Goal: Task Accomplishment & Management: Manage account settings

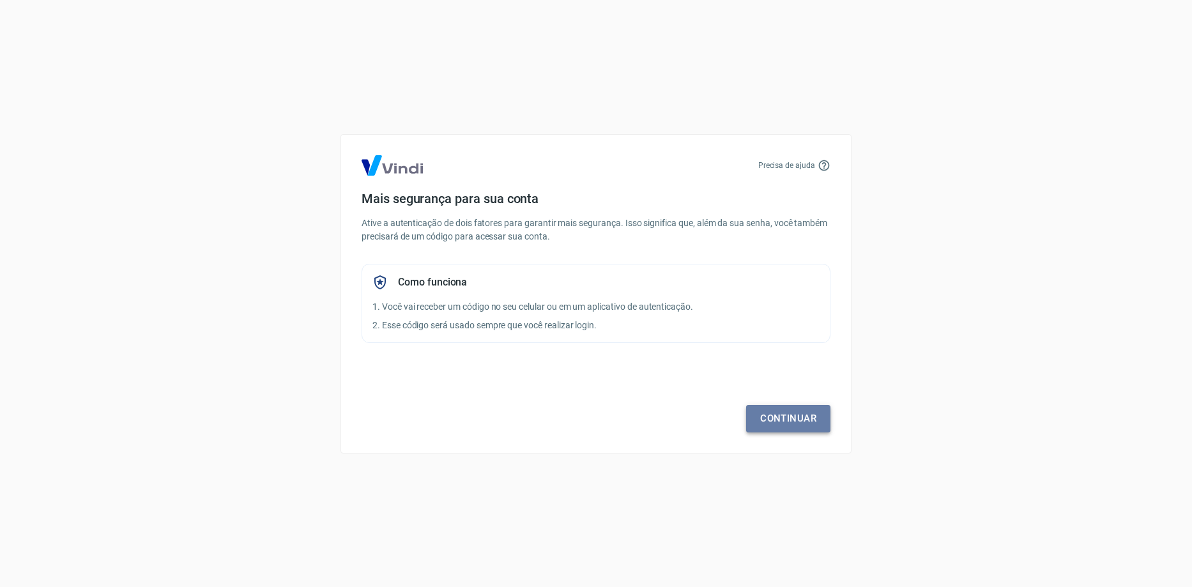
click at [783, 419] on link "Continuar" at bounding box center [788, 418] width 84 height 27
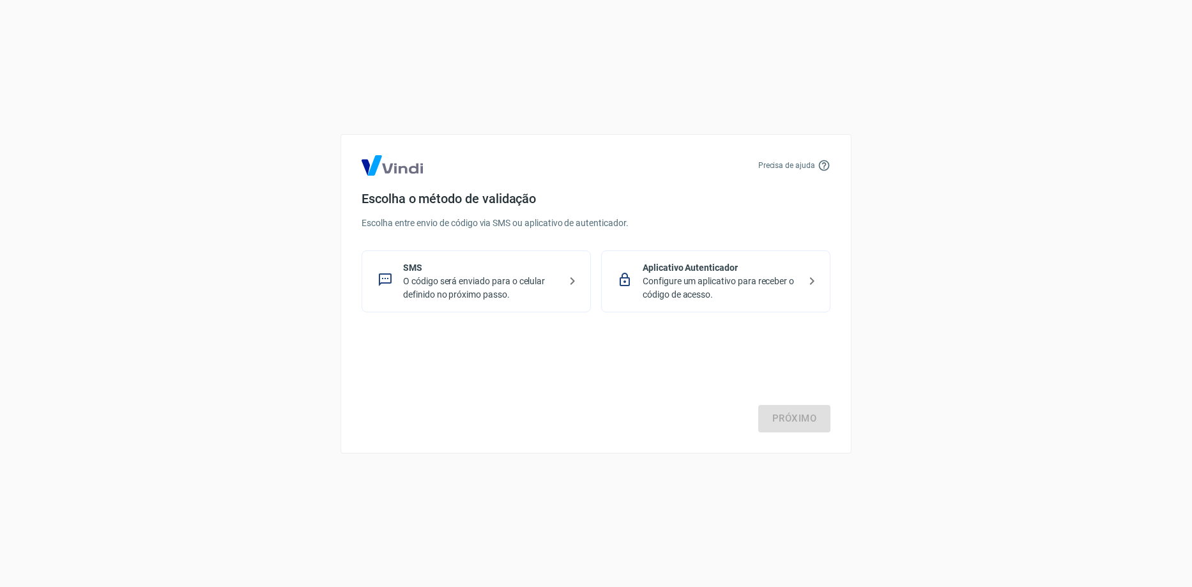
click at [690, 285] on p "Configure um aplicativo para receber o código de acesso." at bounding box center [721, 288] width 156 height 27
click at [748, 409] on div "Próximo" at bounding box center [595, 380] width 469 height 105
click at [778, 408] on link "Próximo" at bounding box center [794, 418] width 72 height 27
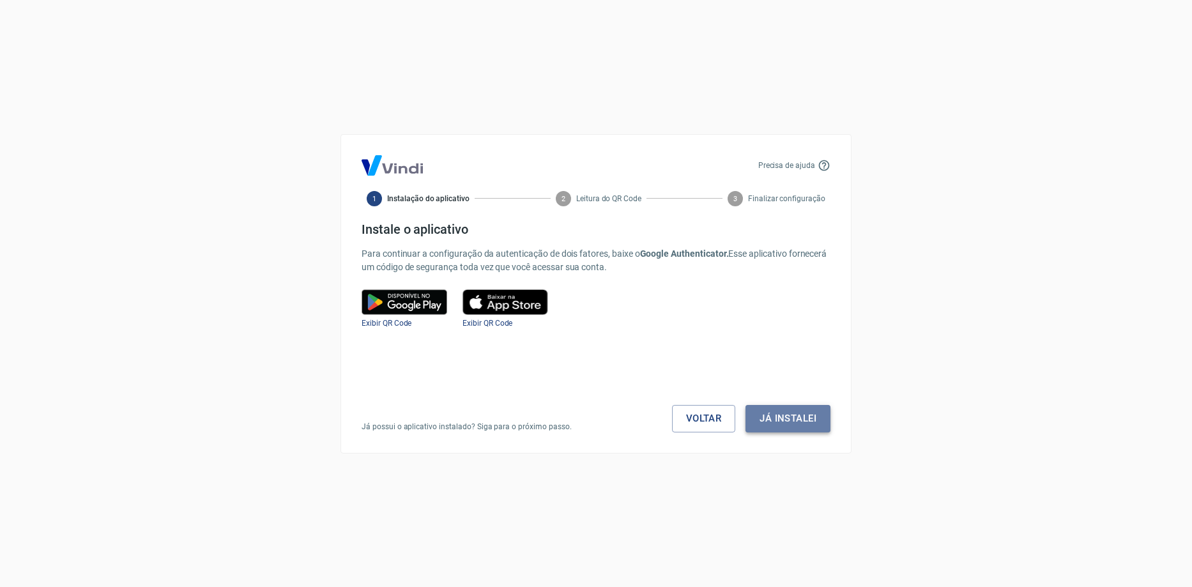
click at [788, 422] on button "Já instalei" at bounding box center [787, 418] width 85 height 27
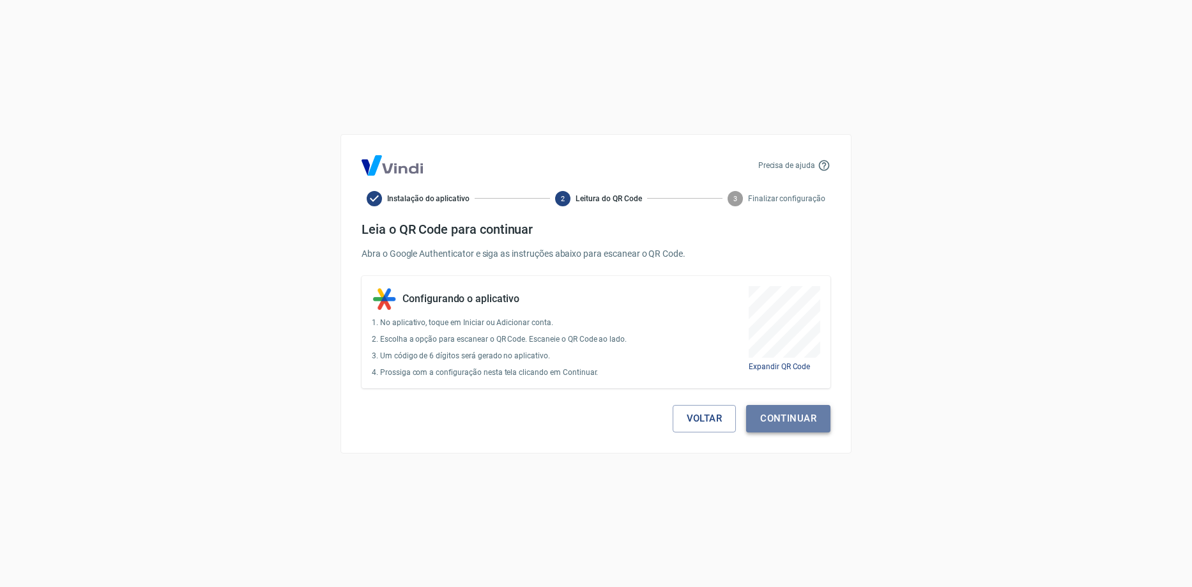
click at [782, 422] on button "Continuar" at bounding box center [788, 418] width 84 height 27
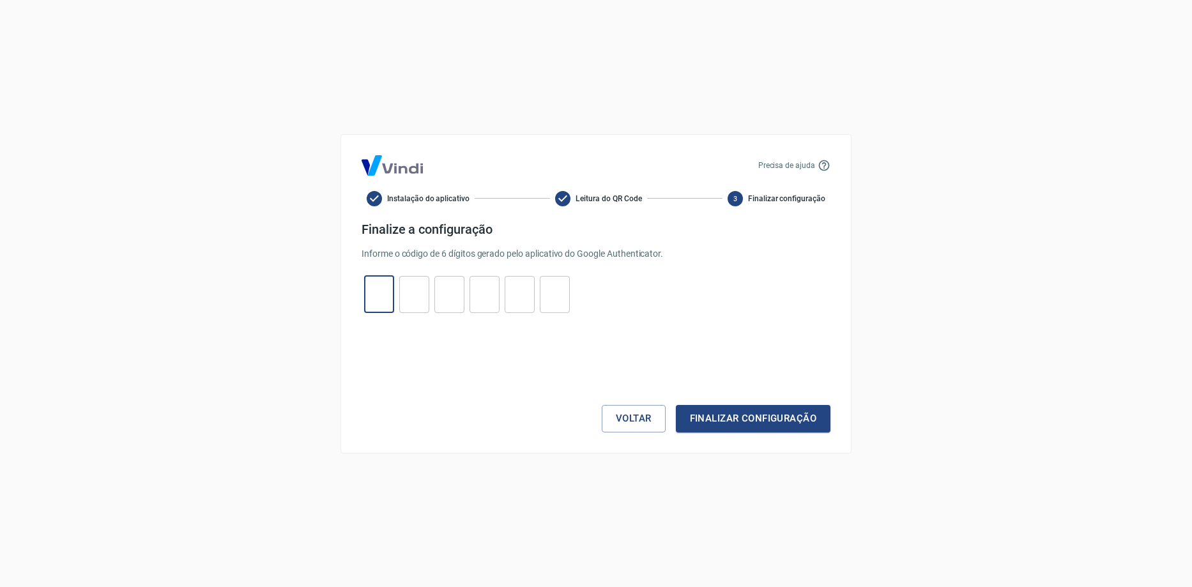
click at [376, 291] on input "tel" at bounding box center [379, 293] width 30 height 27
type input "2"
type input "8"
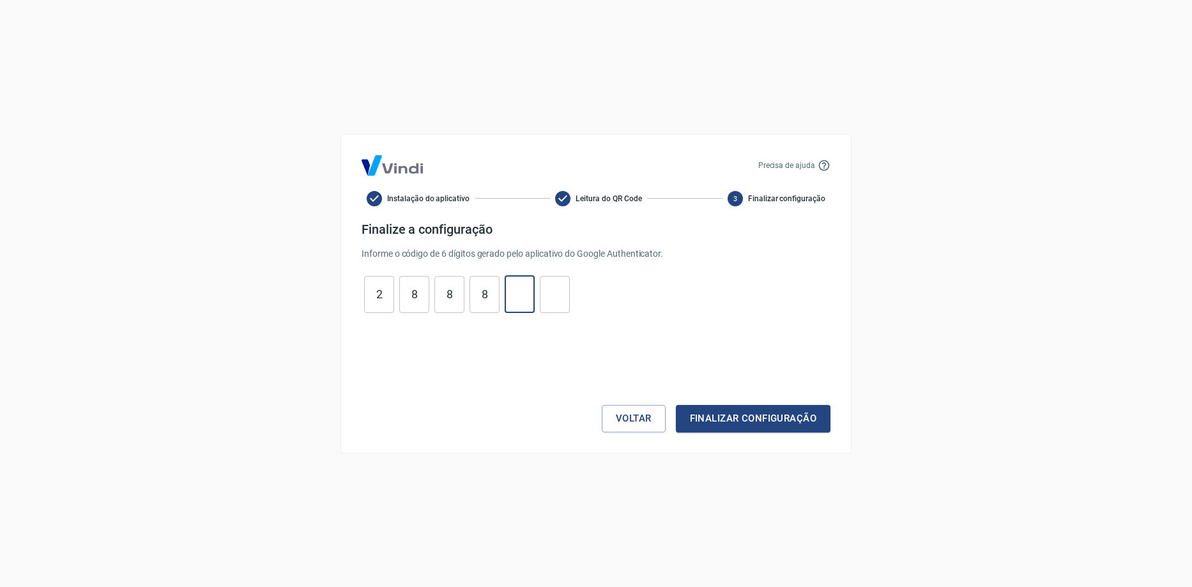
type input "7"
type input "0"
click at [749, 423] on button "Finalizar configuração" at bounding box center [753, 418] width 155 height 27
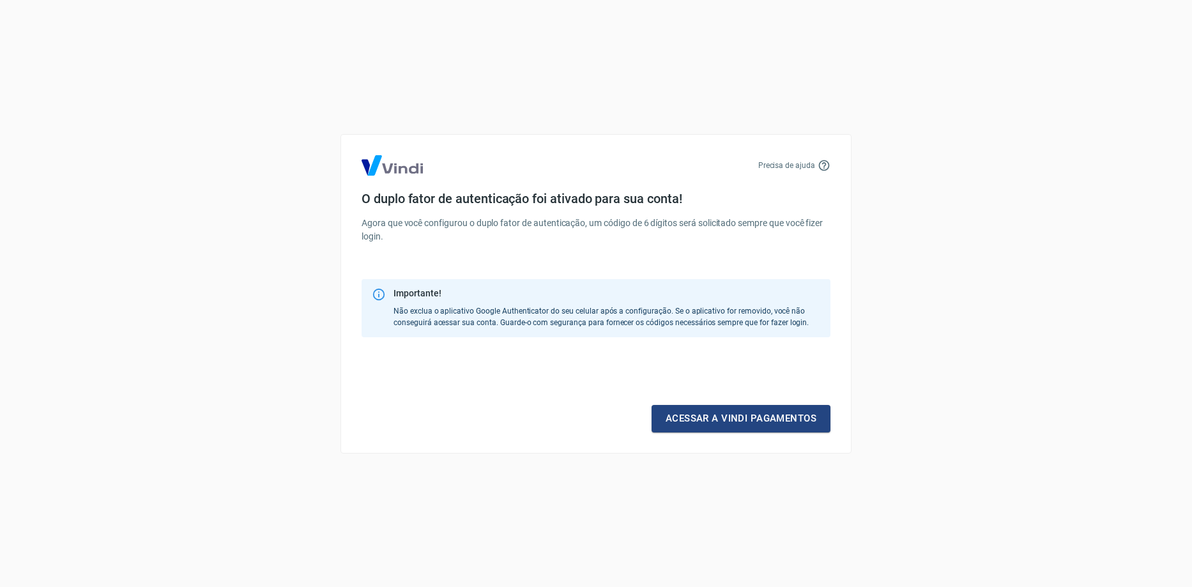
click at [745, 427] on link "Acessar a Vindi pagamentos" at bounding box center [740, 418] width 179 height 27
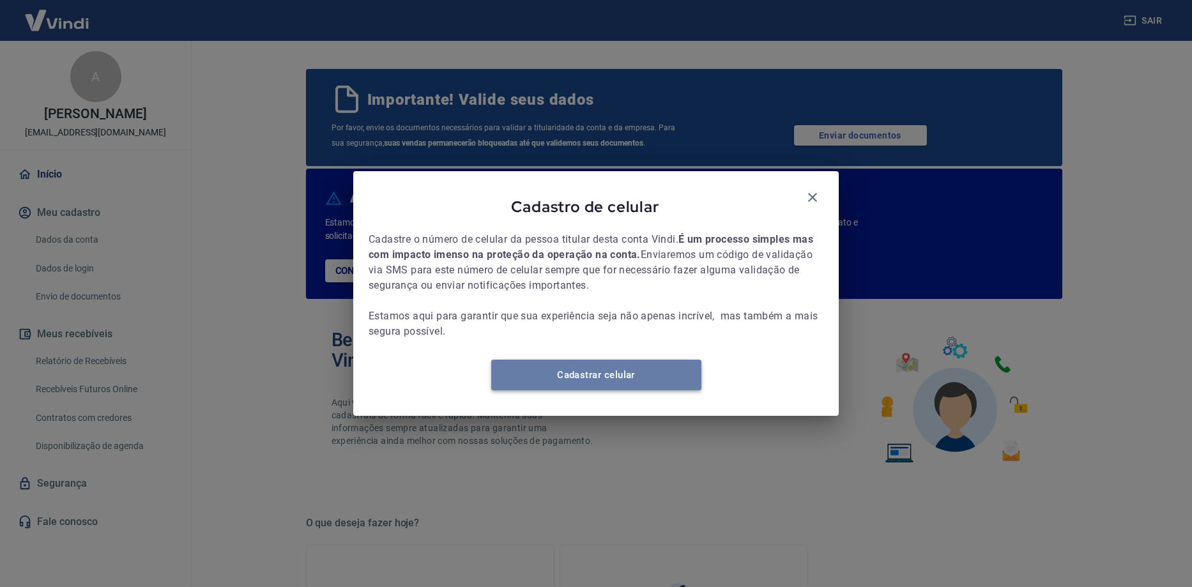
click at [634, 374] on link "Cadastrar celular" at bounding box center [596, 375] width 210 height 31
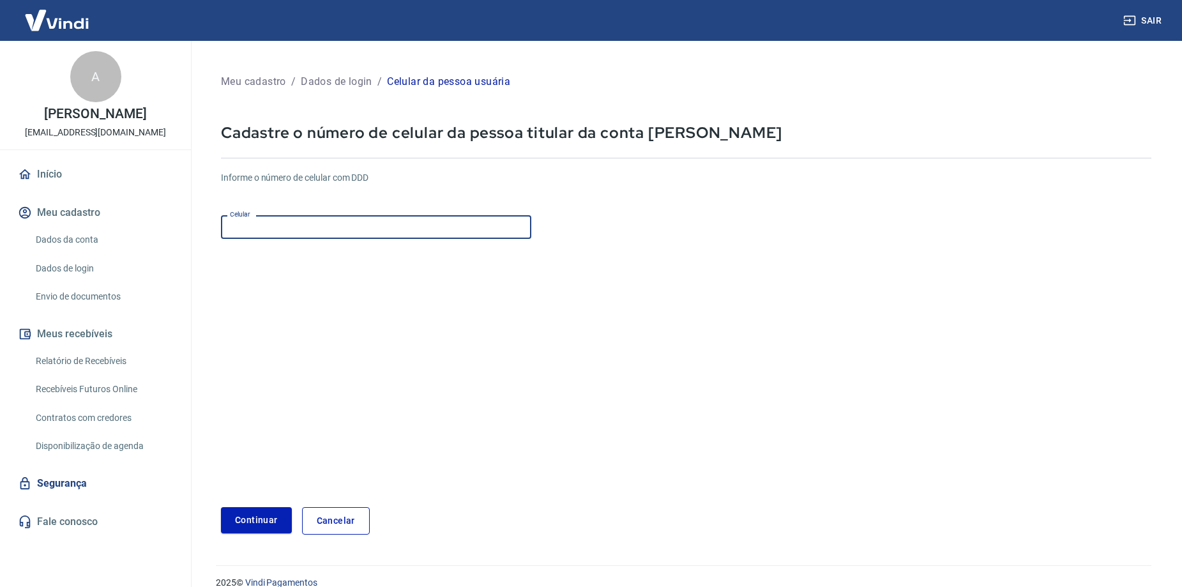
click at [425, 238] on input "Celular" at bounding box center [376, 227] width 310 height 24
type input "[PHONE_NUMBER]"
click at [259, 518] on button "Continuar" at bounding box center [256, 520] width 71 height 26
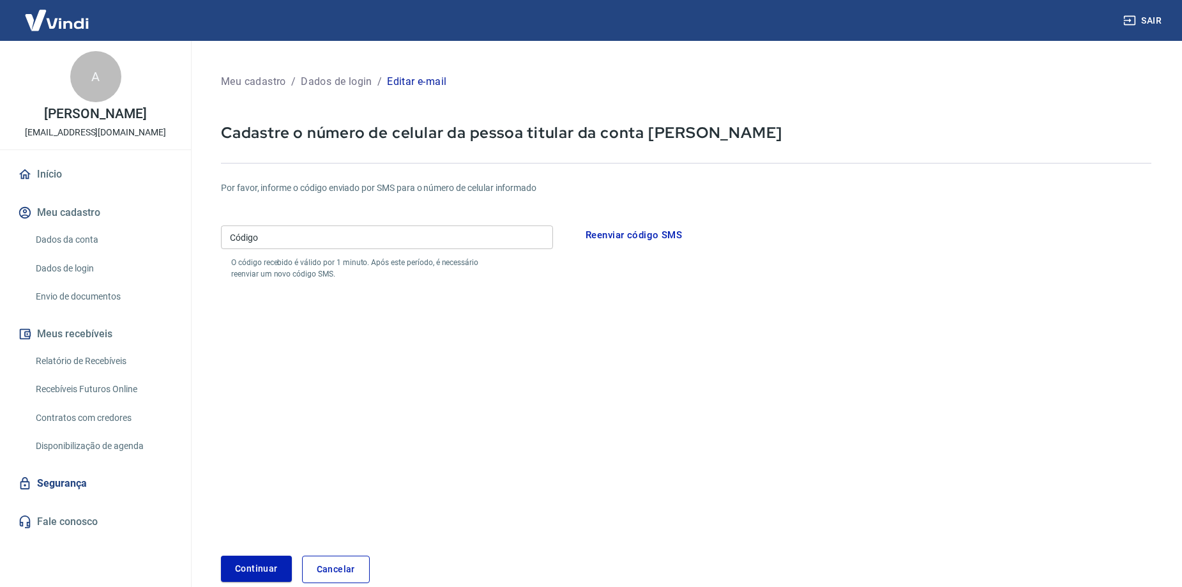
click at [390, 234] on input "Código" at bounding box center [387, 237] width 332 height 24
type input "575221"
click at [260, 554] on form "Por favor, informe o código enviado por SMS para o número de celular informado …" at bounding box center [686, 374] width 931 height 417
click at [262, 566] on button "Continuar" at bounding box center [256, 569] width 71 height 26
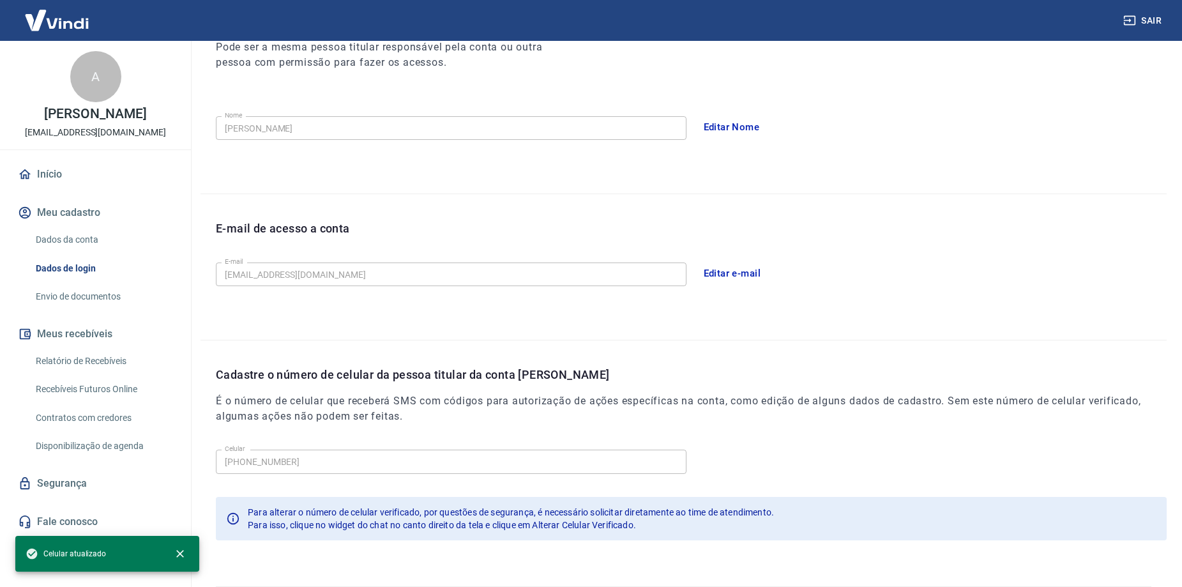
scroll to position [231, 0]
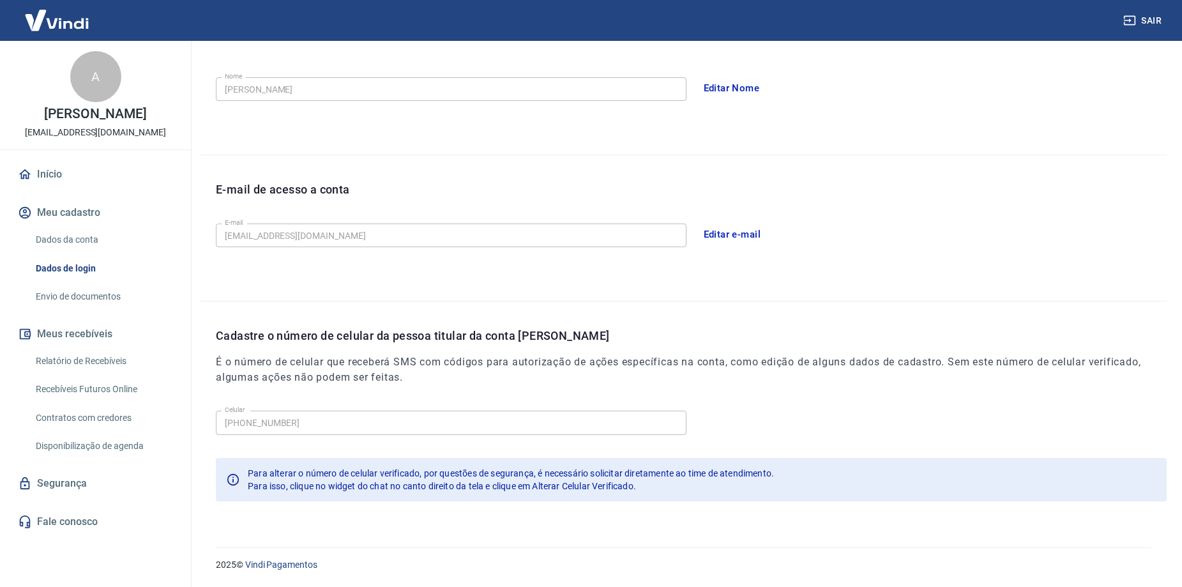
click at [87, 238] on link "Dados da conta" at bounding box center [103, 240] width 145 height 26
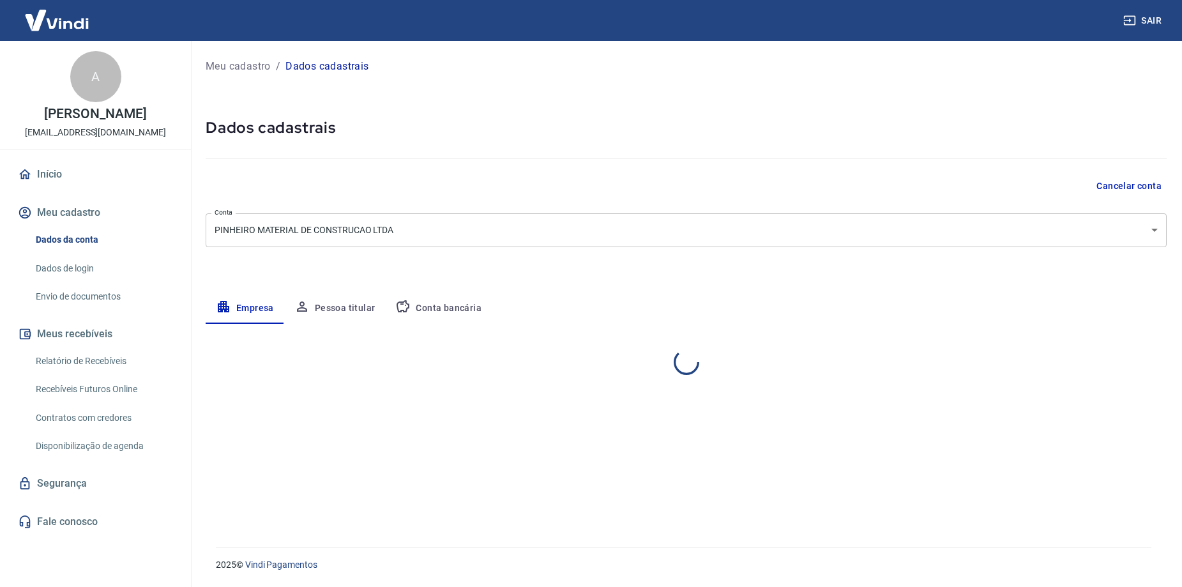
select select "MG"
select select "business"
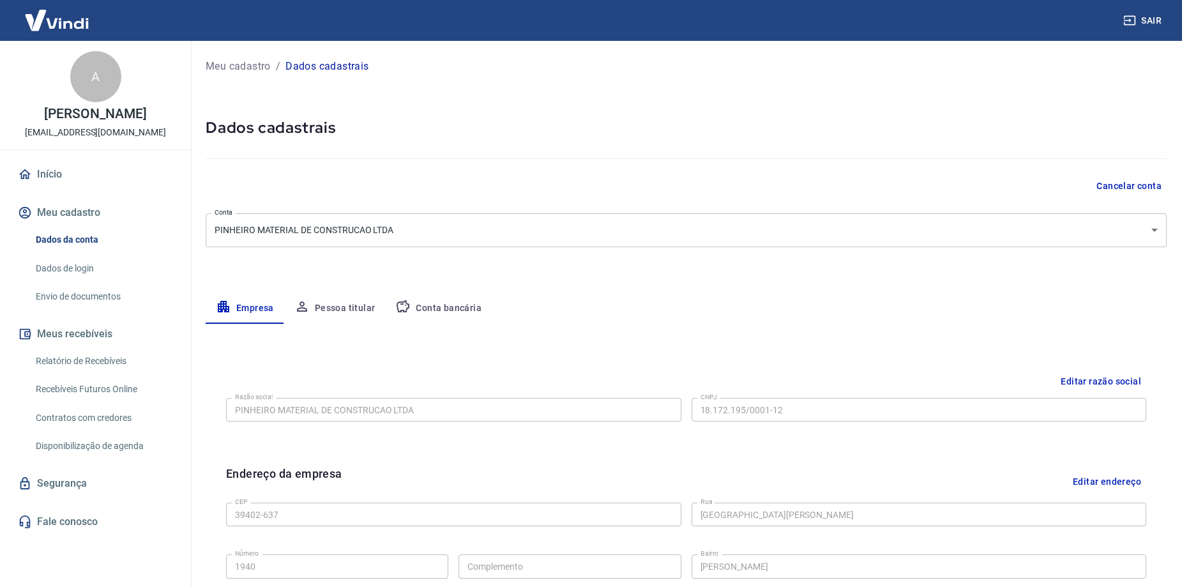
click at [83, 255] on link "Dados de login" at bounding box center [103, 268] width 145 height 26
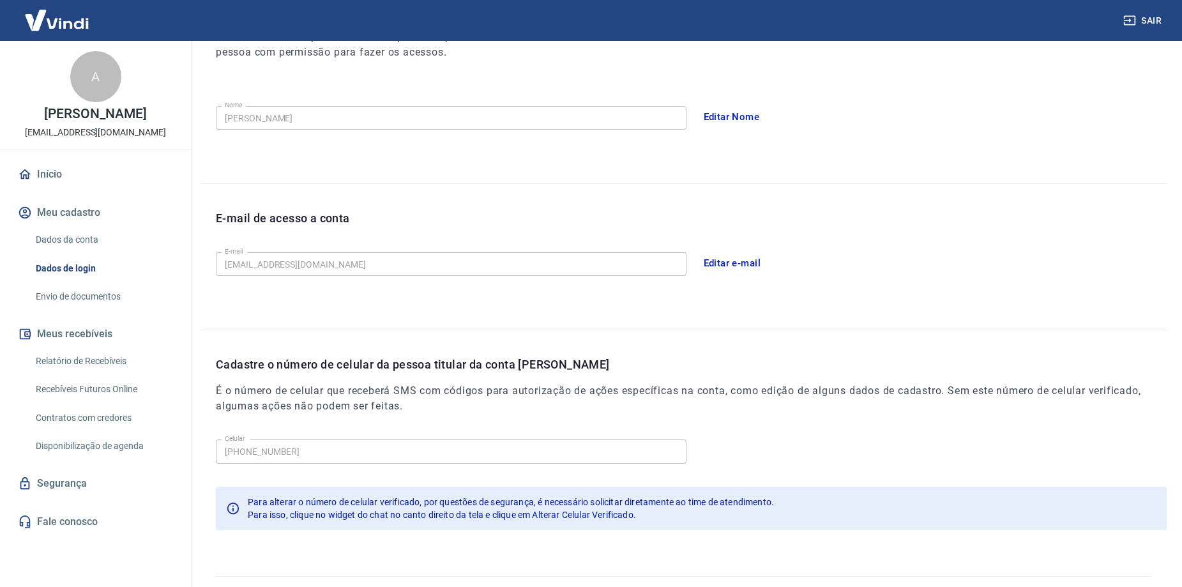
scroll to position [40, 0]
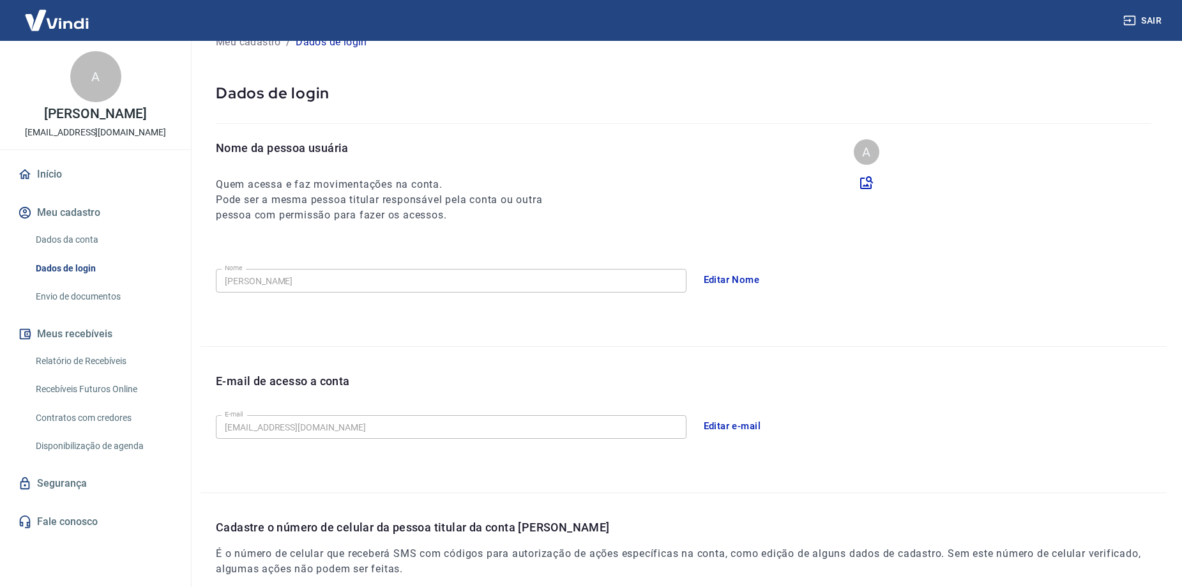
click at [107, 300] on link "Envio de documentos" at bounding box center [103, 297] width 145 height 26
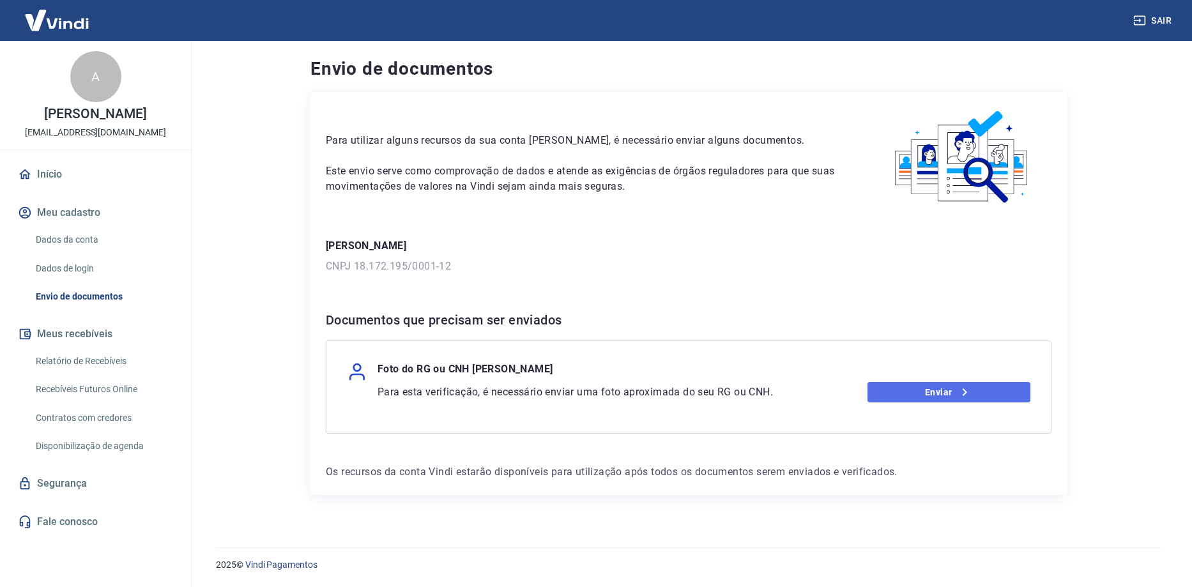
click at [927, 389] on link "Enviar" at bounding box center [949, 392] width 164 height 20
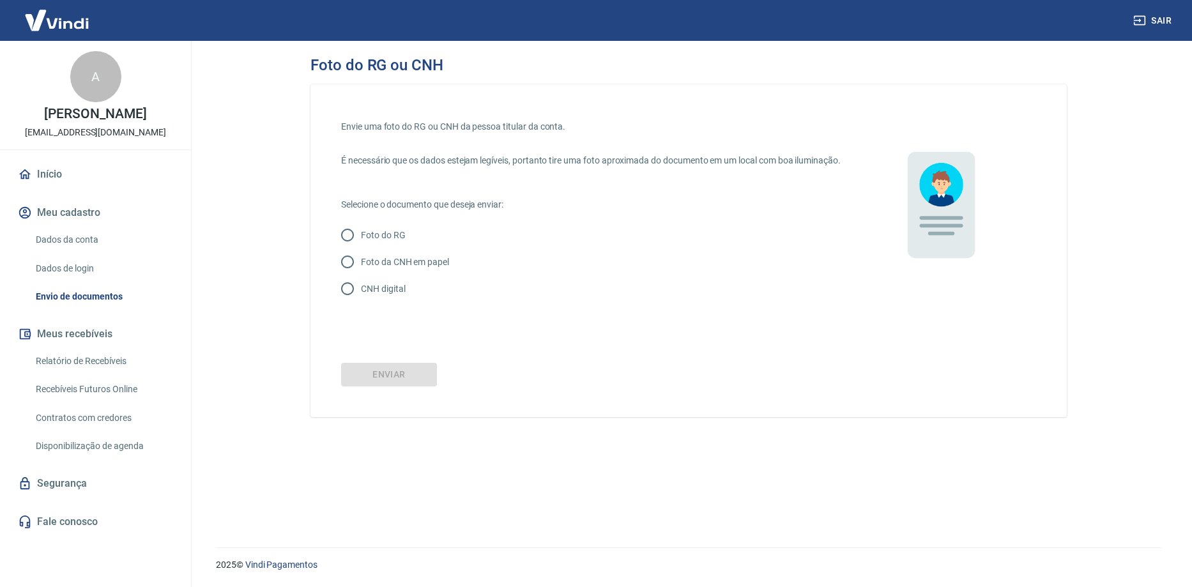
click at [667, 248] on label "Foto do RG" at bounding box center [582, 235] width 496 height 27
click at [361, 248] on input "Foto do RG" at bounding box center [347, 235] width 27 height 27
radio input "true"
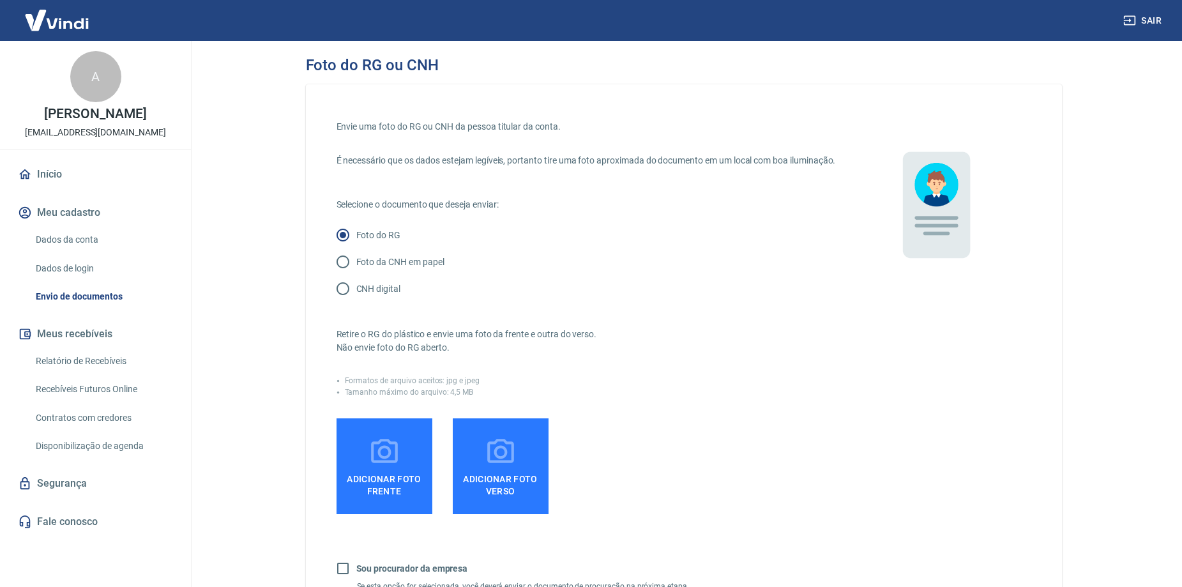
click at [378, 296] on p "CNH digital" at bounding box center [378, 288] width 44 height 13
click at [356, 302] on input "CNH digital" at bounding box center [343, 288] width 27 height 27
radio input "true"
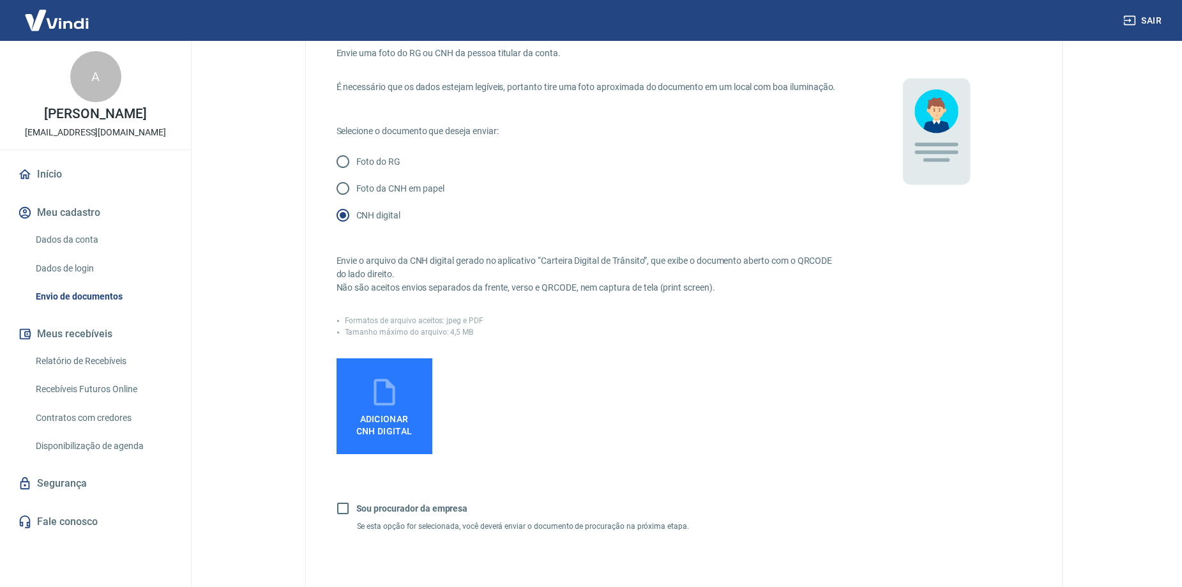
scroll to position [128, 0]
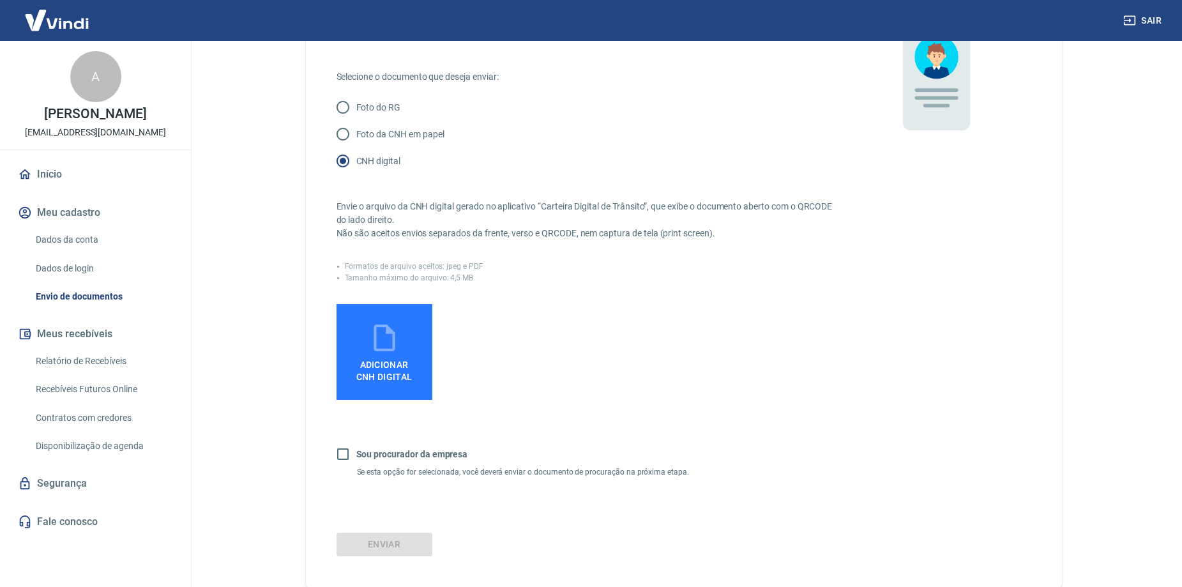
click at [404, 371] on span "Adicionar CNH Digital" at bounding box center [384, 368] width 66 height 29
click at [0, 0] on input "Adicionar CNH Digital" at bounding box center [0, 0] width 0 height 0
click at [738, 264] on div "Envie o arquivo da CNH digital gerado no aplicativo “Carteira Digital de Trânsi…" at bounding box center [588, 325] width 503 height 302
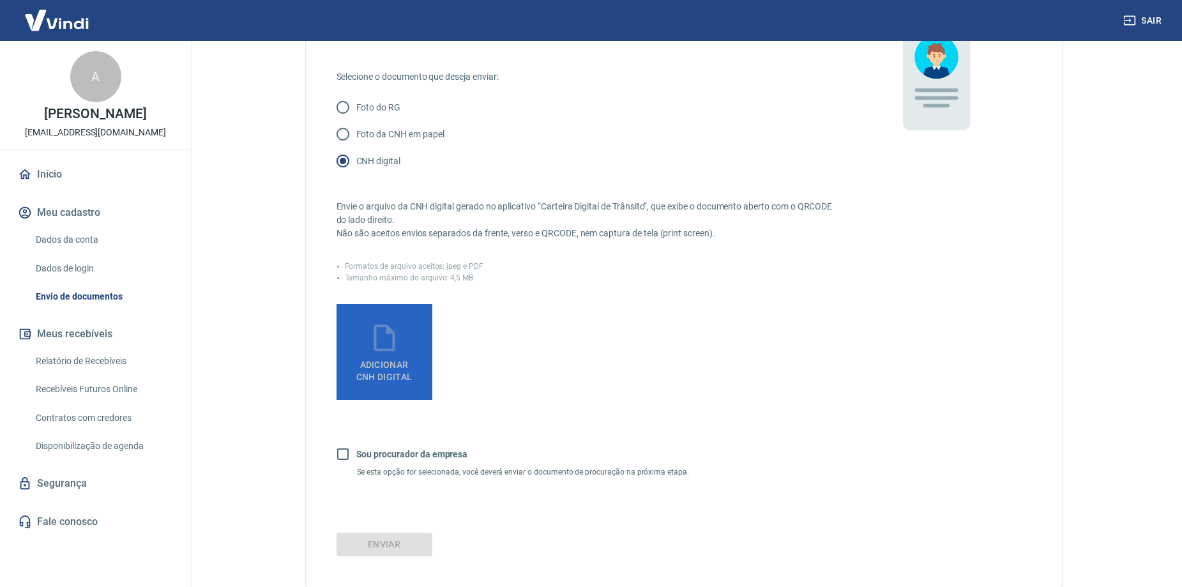
click at [390, 375] on span "Adicionar CNH Digital" at bounding box center [384, 371] width 56 height 23
click at [0, 0] on input "Adicionar CNH Digital" at bounding box center [0, 0] width 0 height 0
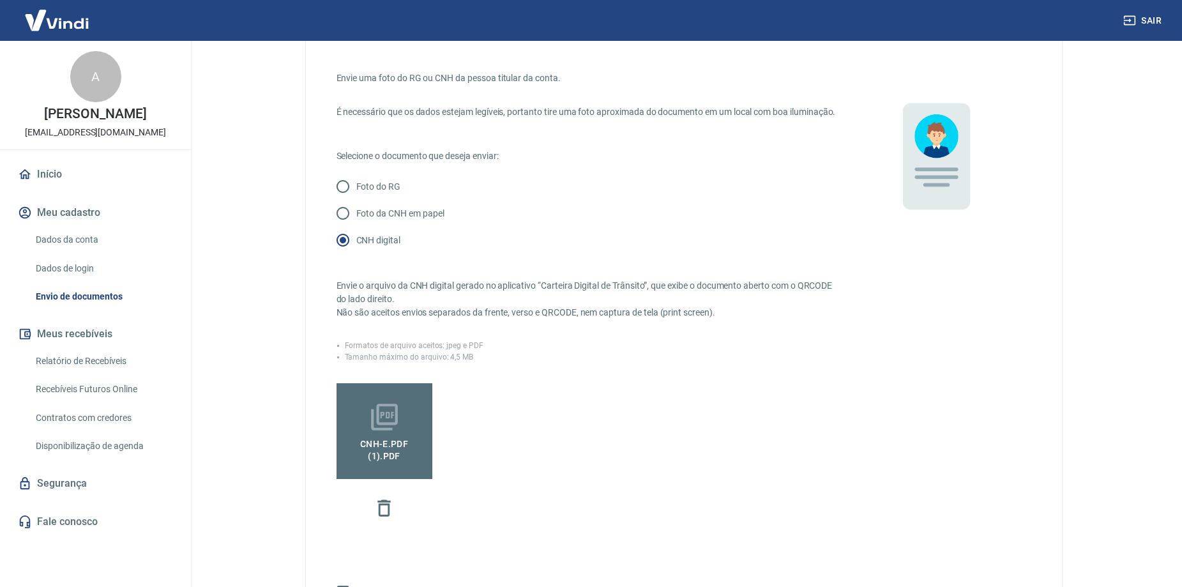
scroll to position [255, 0]
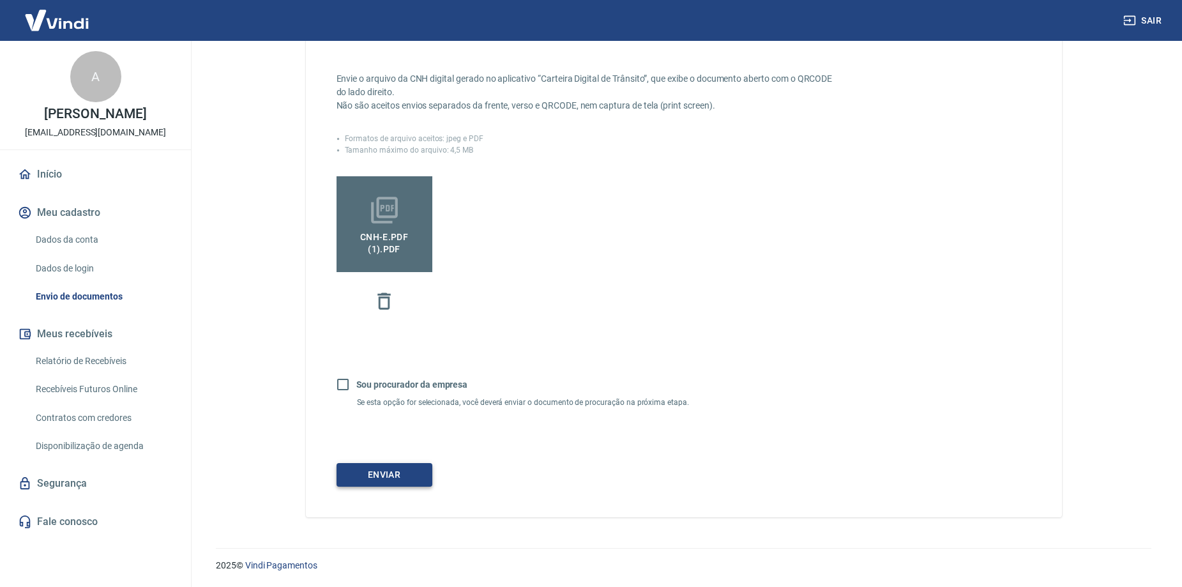
click at [385, 482] on button "Enviar" at bounding box center [385, 475] width 96 height 24
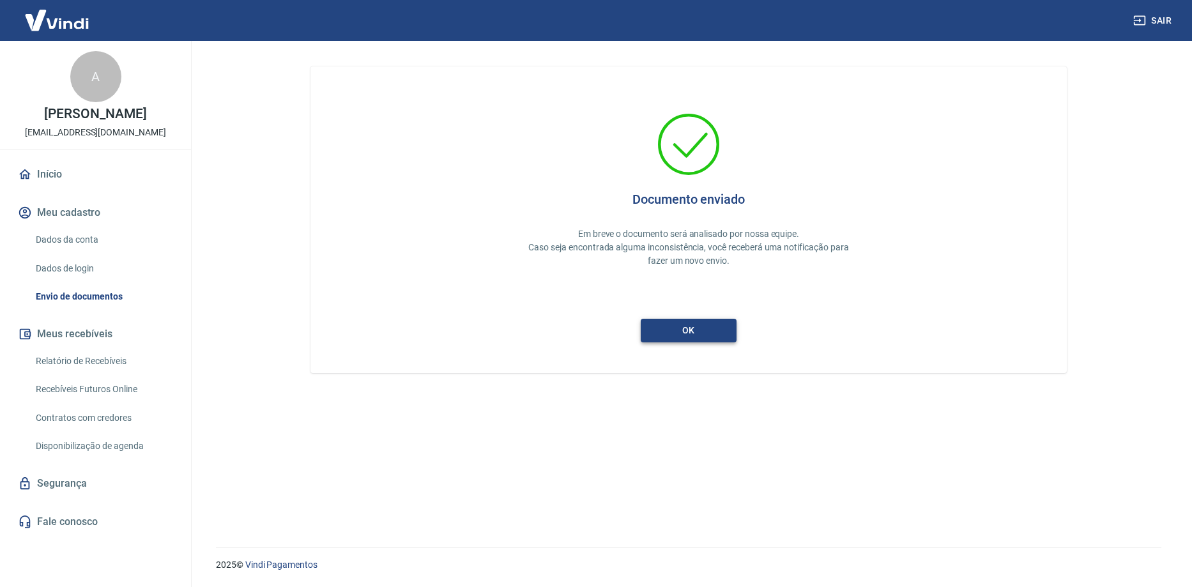
click at [679, 337] on button "ok" at bounding box center [689, 331] width 96 height 24
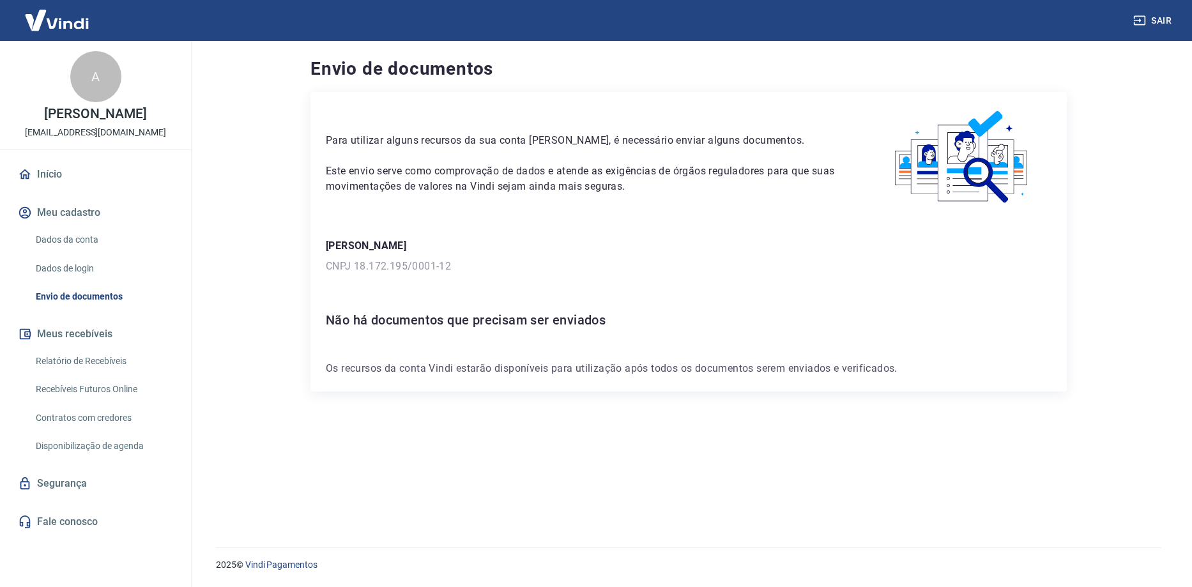
click at [86, 262] on link "Dados de login" at bounding box center [103, 268] width 145 height 26
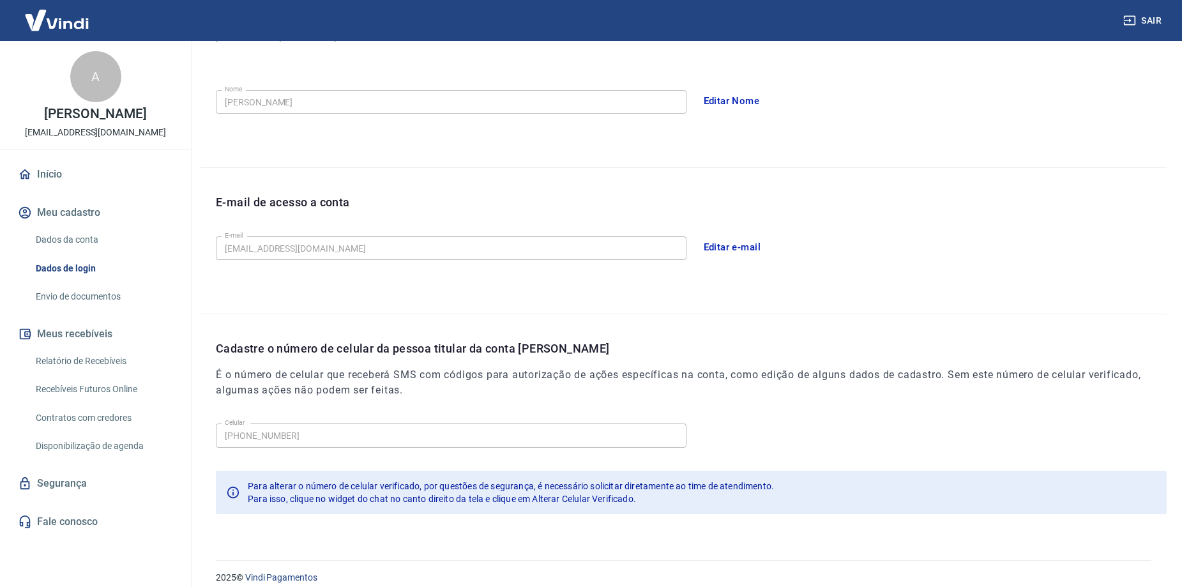
scroll to position [231, 0]
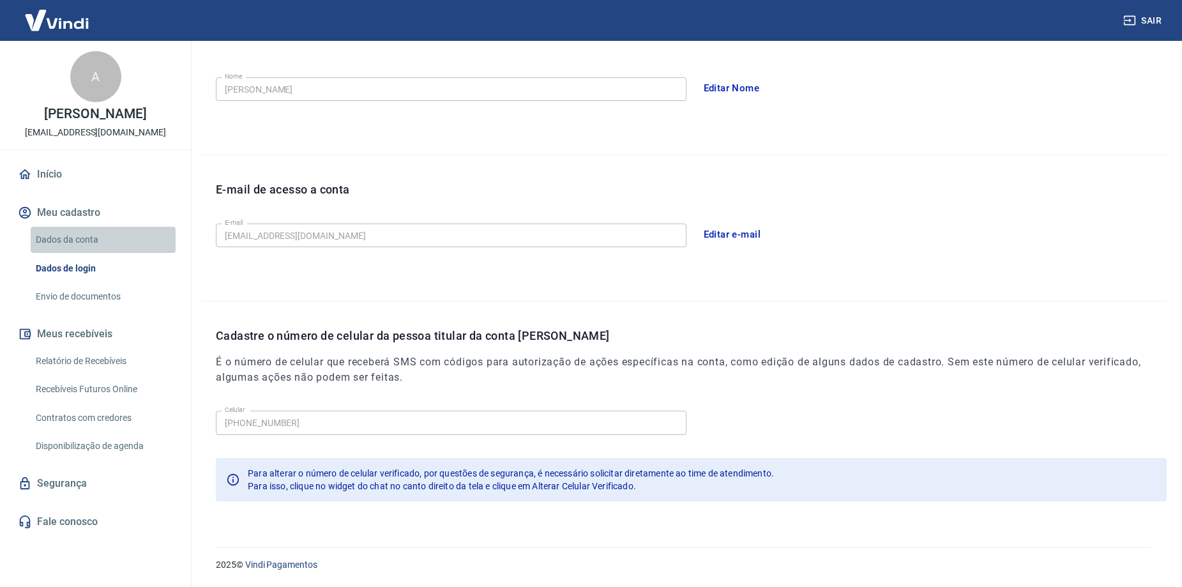
click at [73, 243] on link "Dados da conta" at bounding box center [103, 240] width 145 height 26
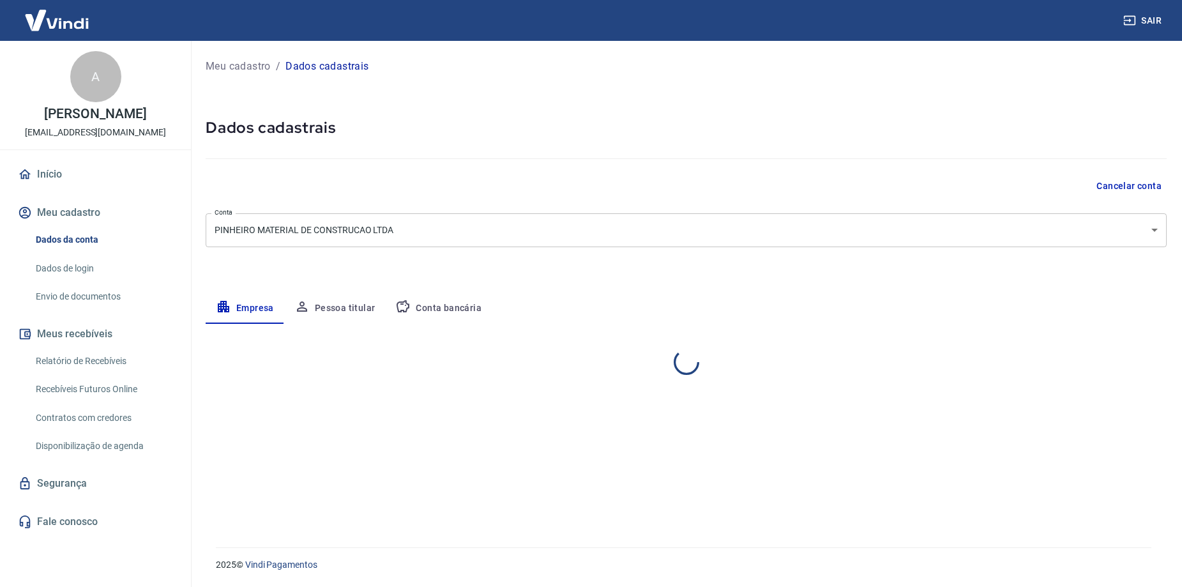
select select "MG"
select select "business"
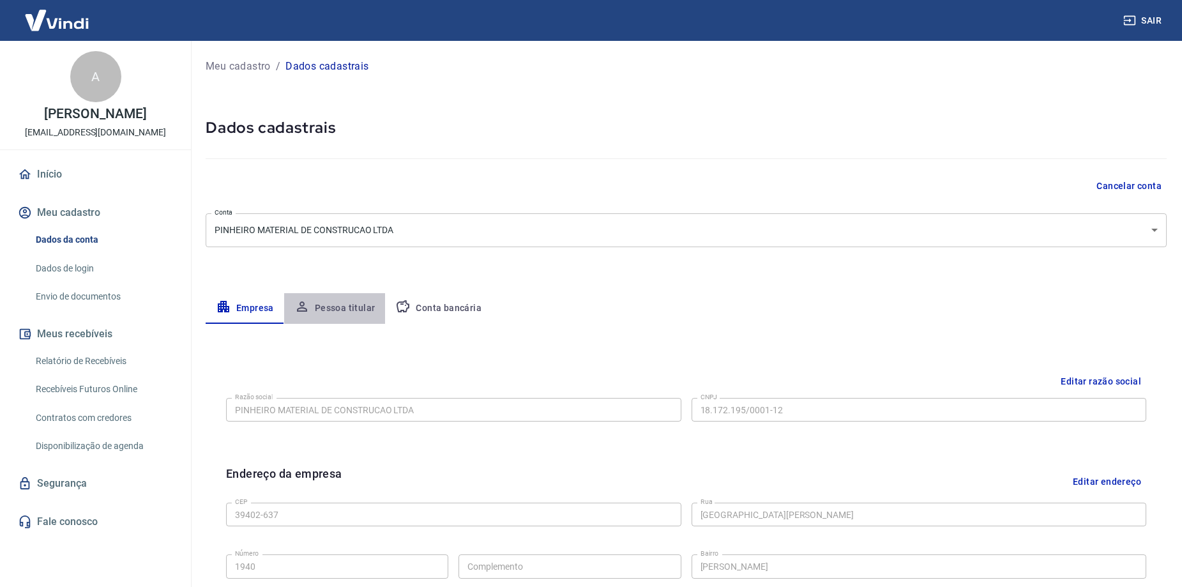
click at [367, 305] on button "Pessoa titular" at bounding box center [335, 308] width 102 height 31
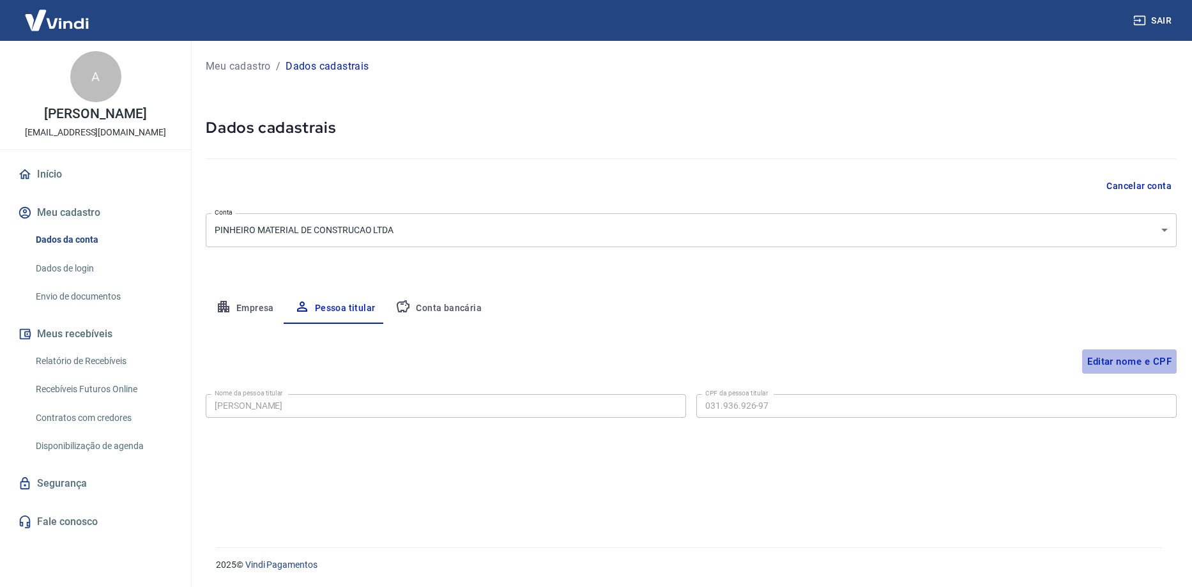
click at [1116, 361] on button "Editar nome e CPF" at bounding box center [1129, 361] width 95 height 24
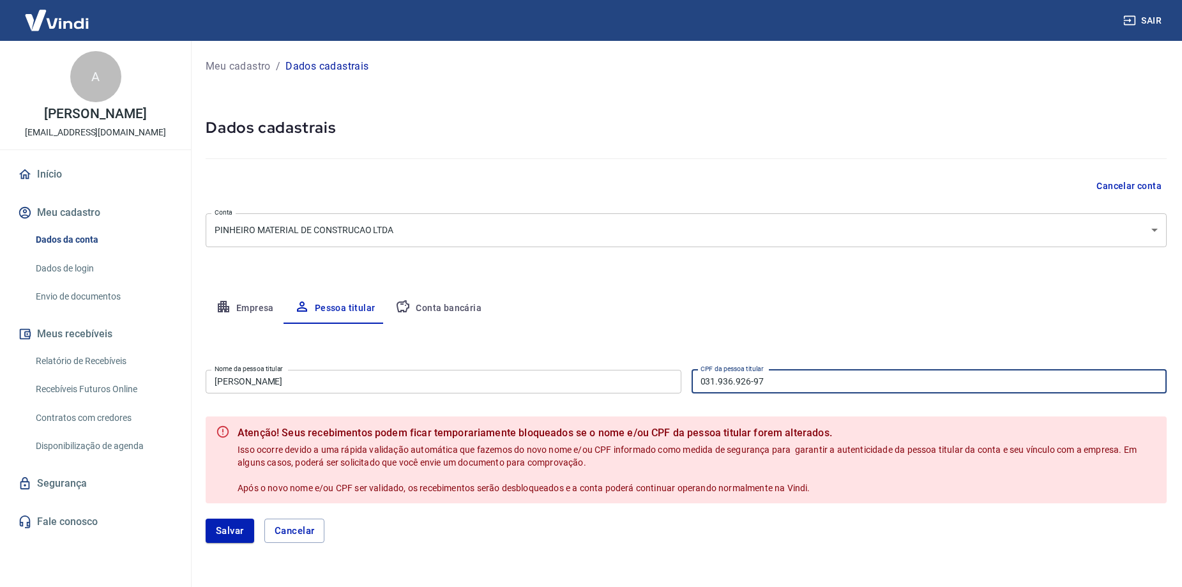
drag, startPoint x: 805, startPoint y: 377, endPoint x: 614, endPoint y: 374, distance: 191.0
click at [614, 374] on div "Nome da pessoa titular Ana Luiza Pinheiro Maia Nome da pessoa titular CPF da pe…" at bounding box center [686, 380] width 961 height 31
type input "089.147.876-05"
click at [602, 353] on div "Editar nome e CPF Nome da pessoa titular Ana Luiza Pinheiro Maia Nome da pessoa…" at bounding box center [686, 441] width 961 height 234
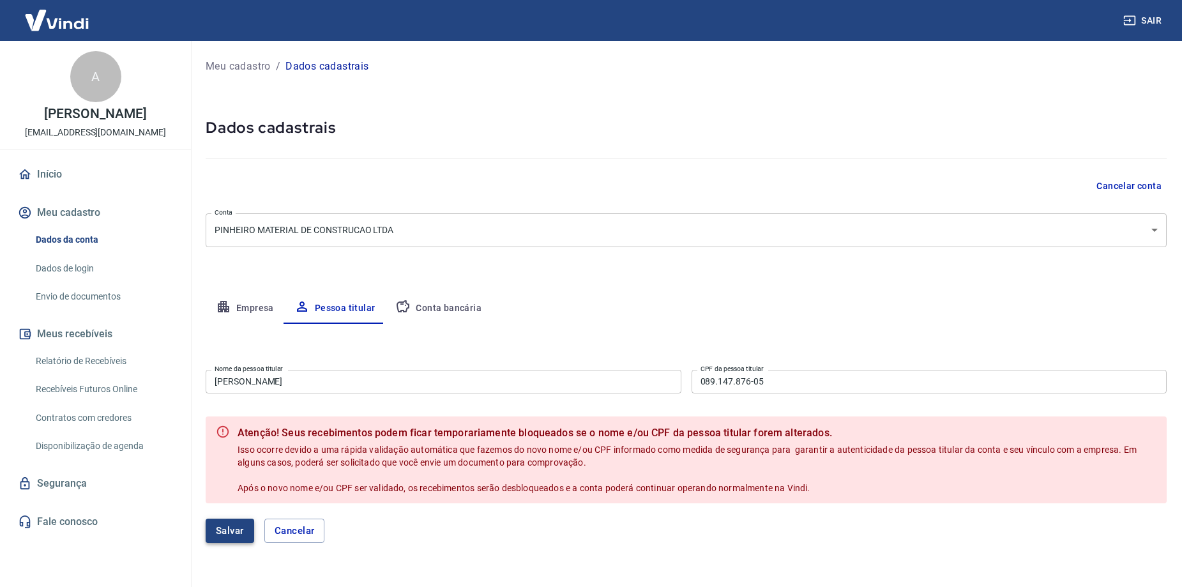
click at [222, 531] on button "Salvar" at bounding box center [230, 531] width 49 height 24
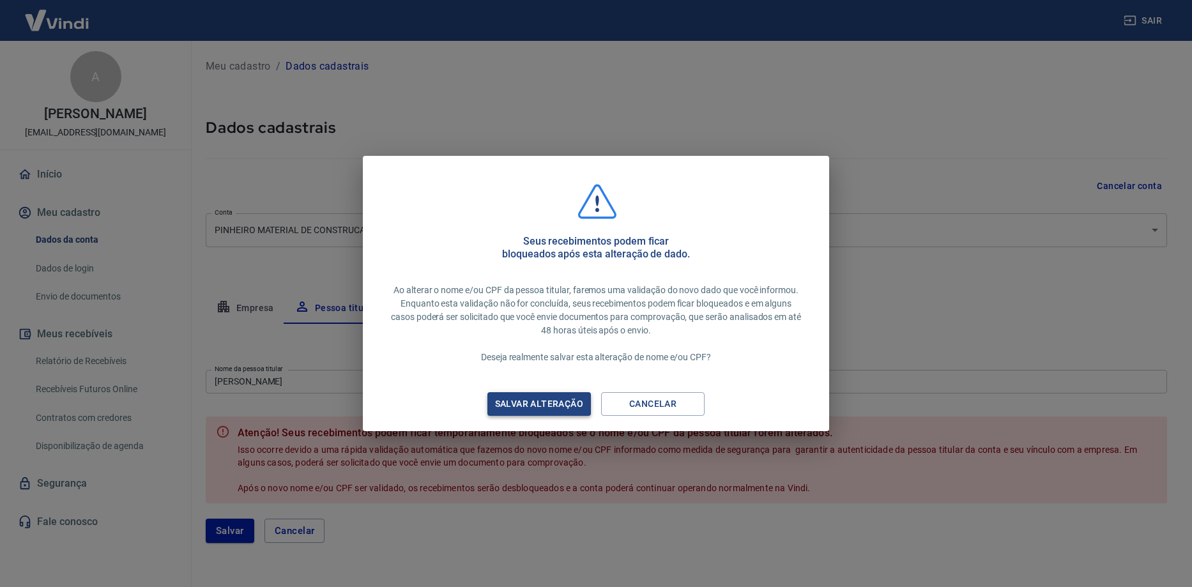
click at [554, 405] on div "Salvar alteração" at bounding box center [539, 404] width 119 height 16
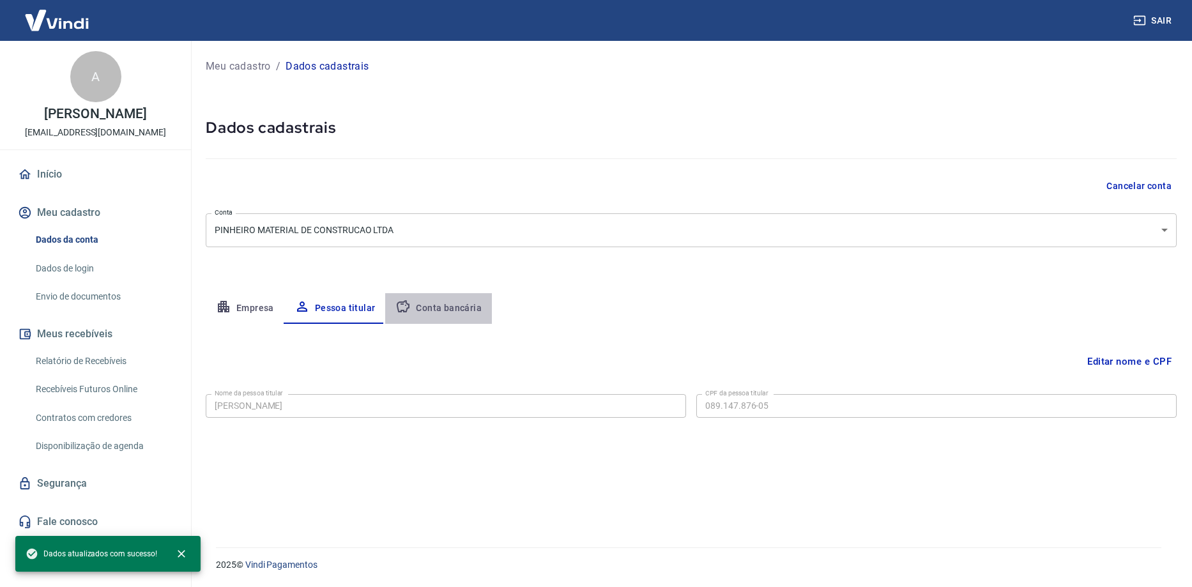
click at [450, 309] on button "Conta bancária" at bounding box center [438, 308] width 107 height 31
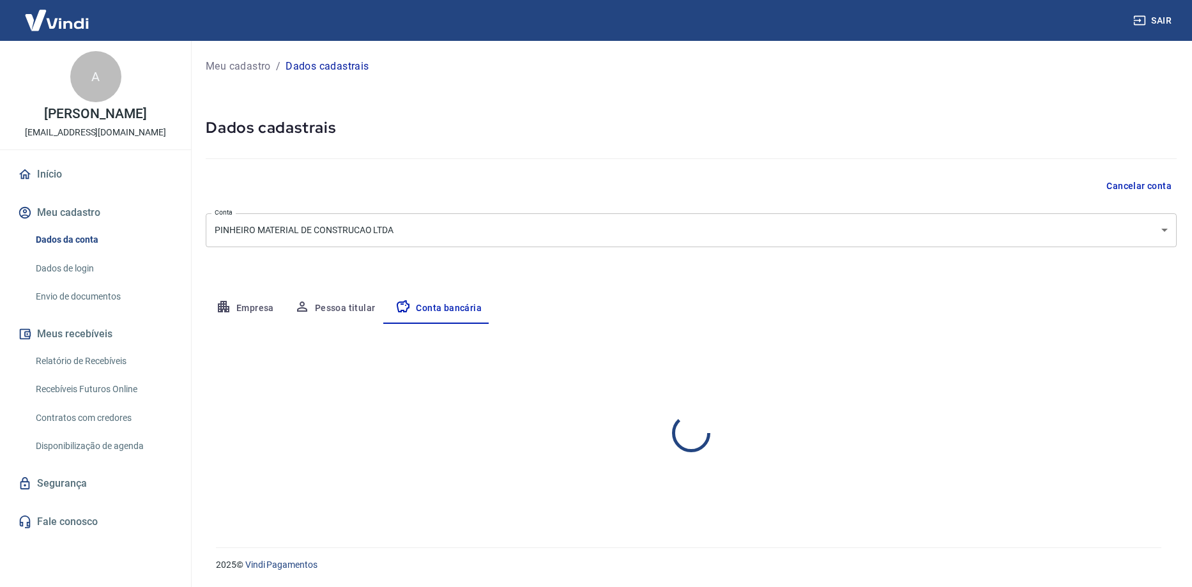
select select "1"
click at [273, 307] on button "Empresa" at bounding box center [245, 308] width 79 height 31
select select "MG"
select select "business"
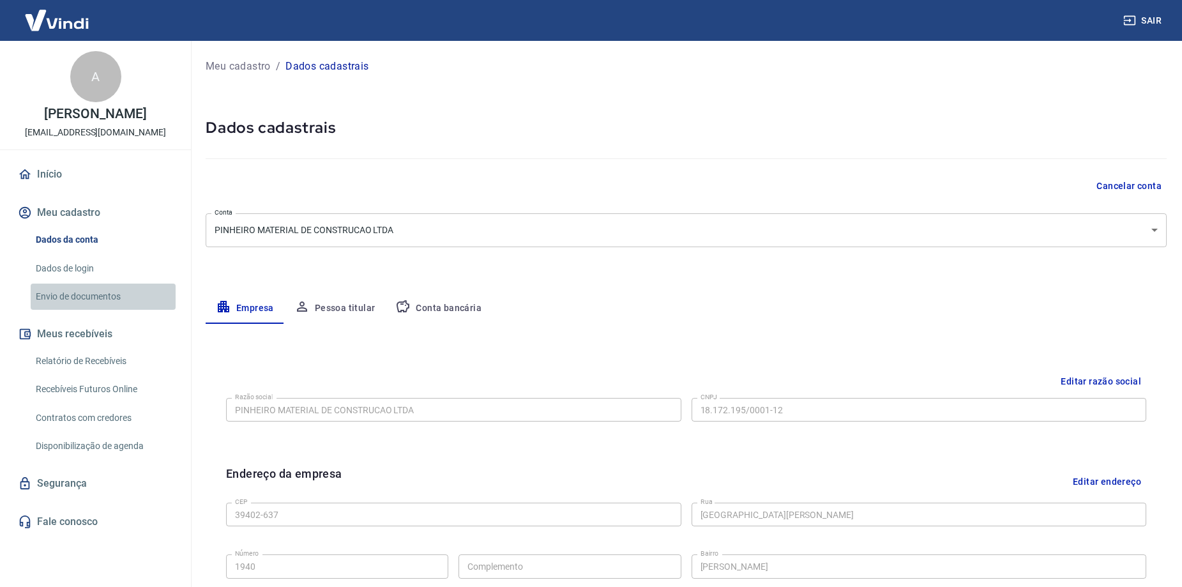
click at [116, 289] on link "Envio de documentos" at bounding box center [103, 297] width 145 height 26
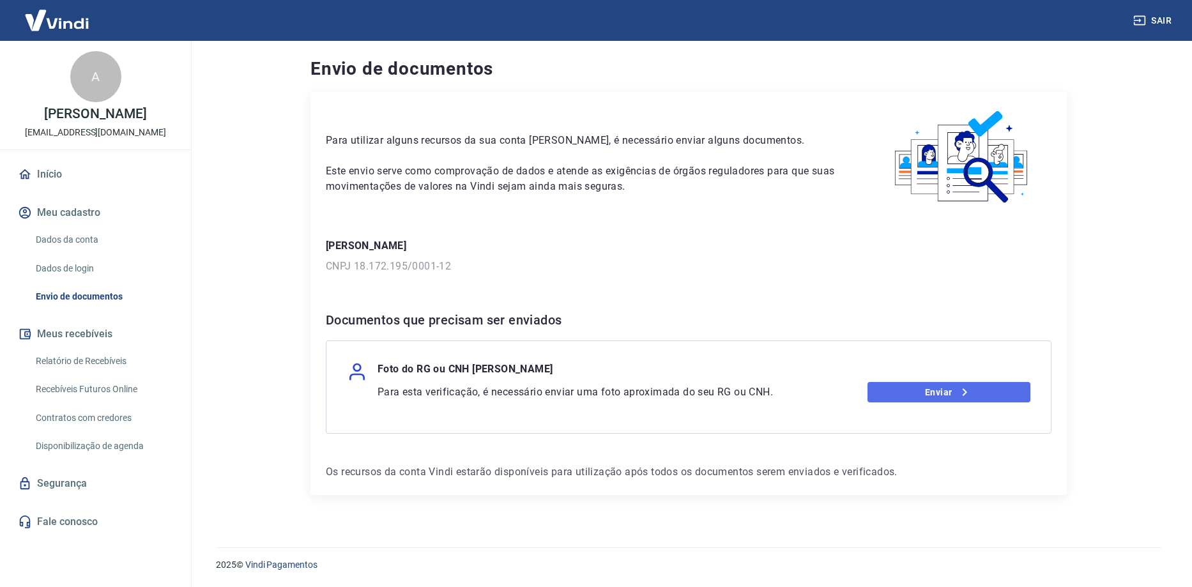
click at [921, 397] on link "Enviar" at bounding box center [949, 392] width 164 height 20
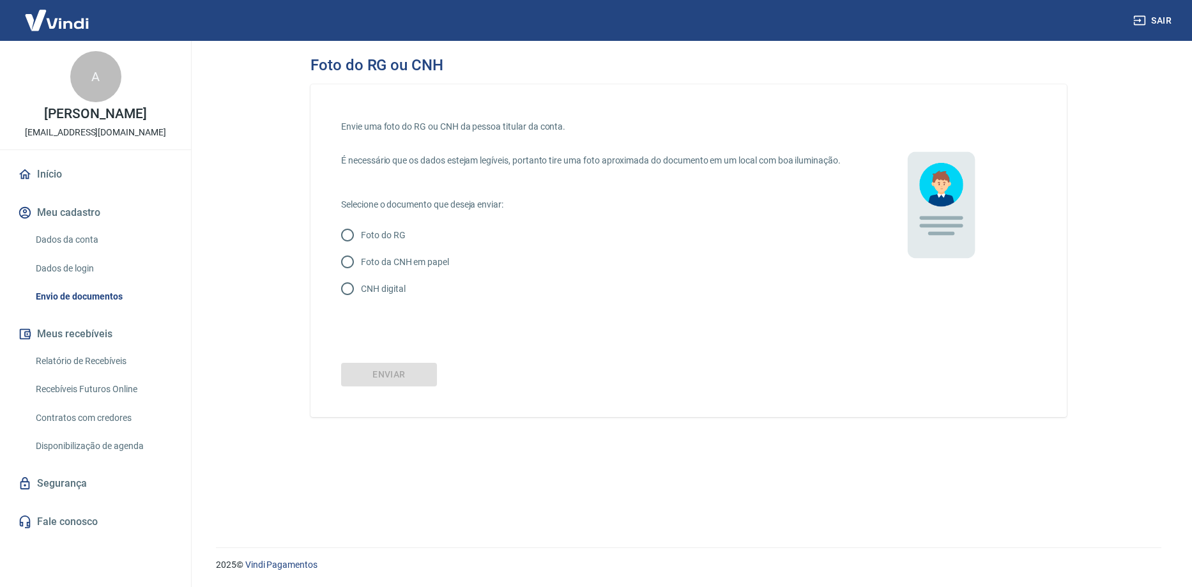
drag, startPoint x: 357, startPoint y: 295, endPoint x: 365, endPoint y: 320, distance: 26.1
click at [358, 298] on input "CNH digital" at bounding box center [347, 288] width 27 height 27
radio input "true"
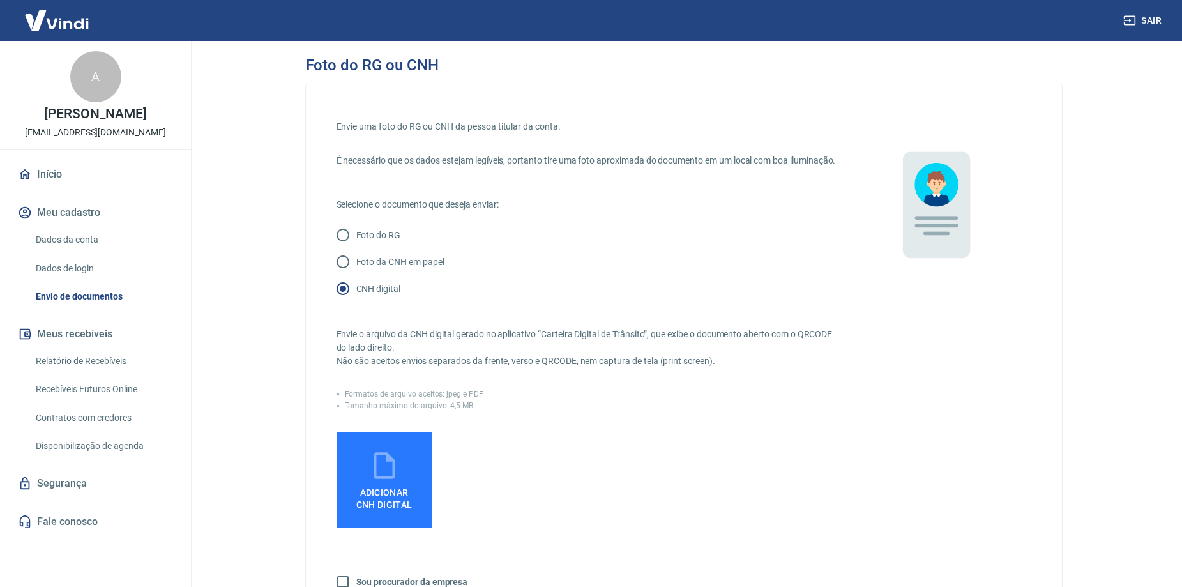
click at [397, 482] on icon at bounding box center [385, 466] width 32 height 32
click at [0, 0] on input "Adicionar CNH Digital" at bounding box center [0, 0] width 0 height 0
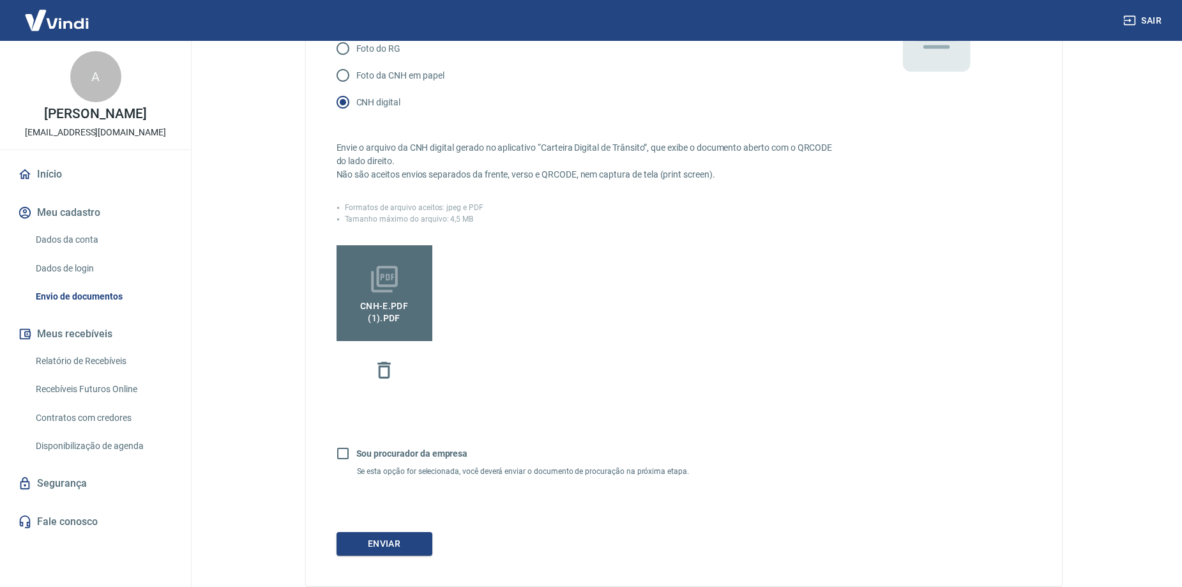
scroll to position [255, 0]
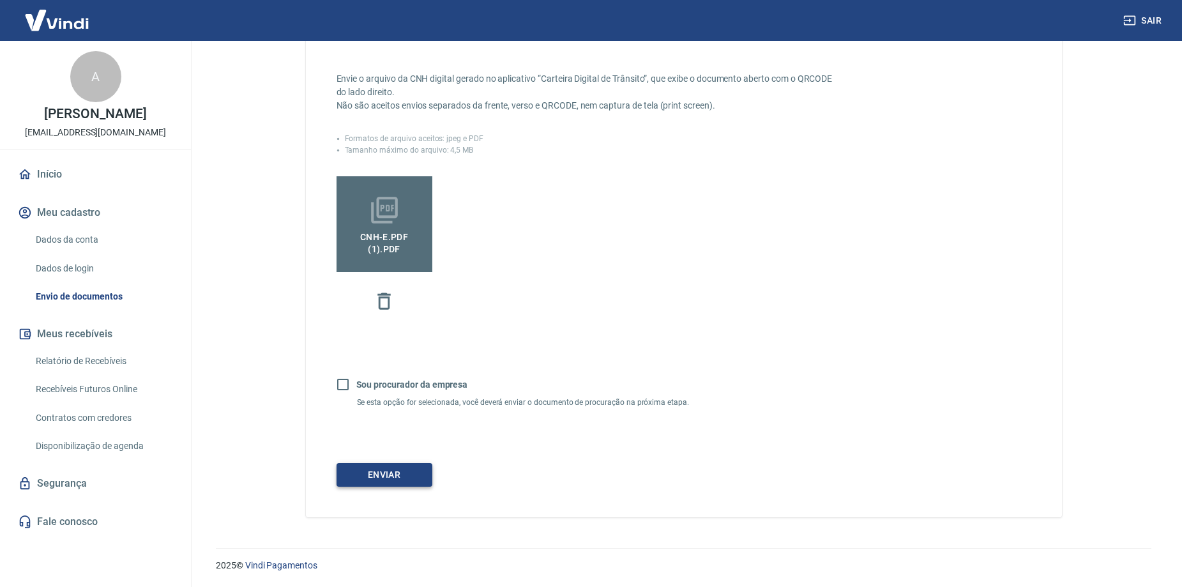
click at [371, 487] on button "Enviar" at bounding box center [385, 475] width 96 height 24
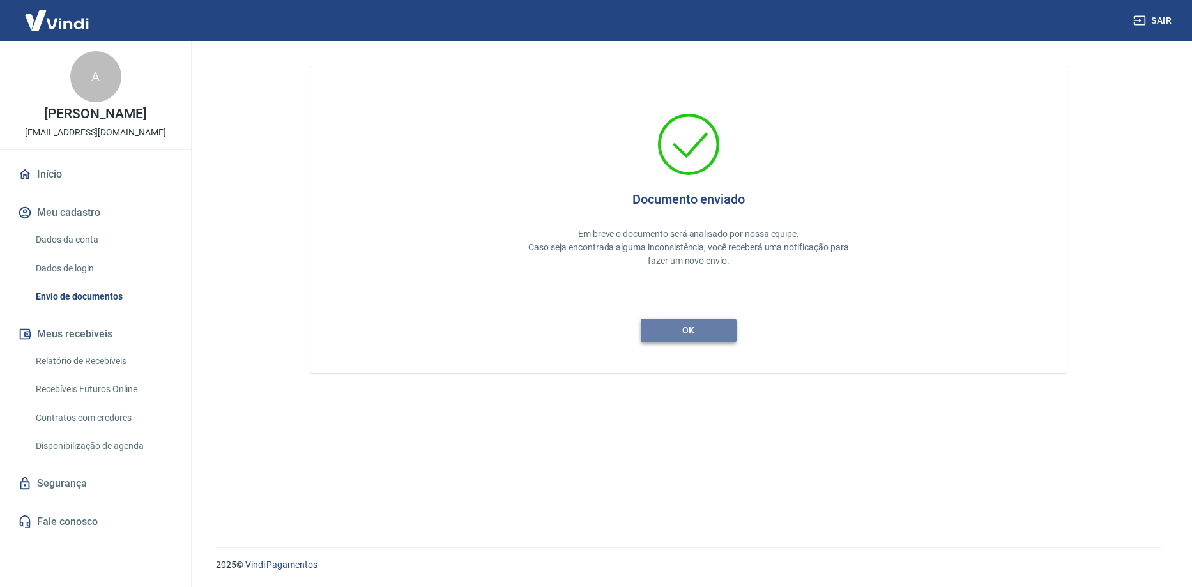
click at [673, 326] on button "ok" at bounding box center [689, 331] width 96 height 24
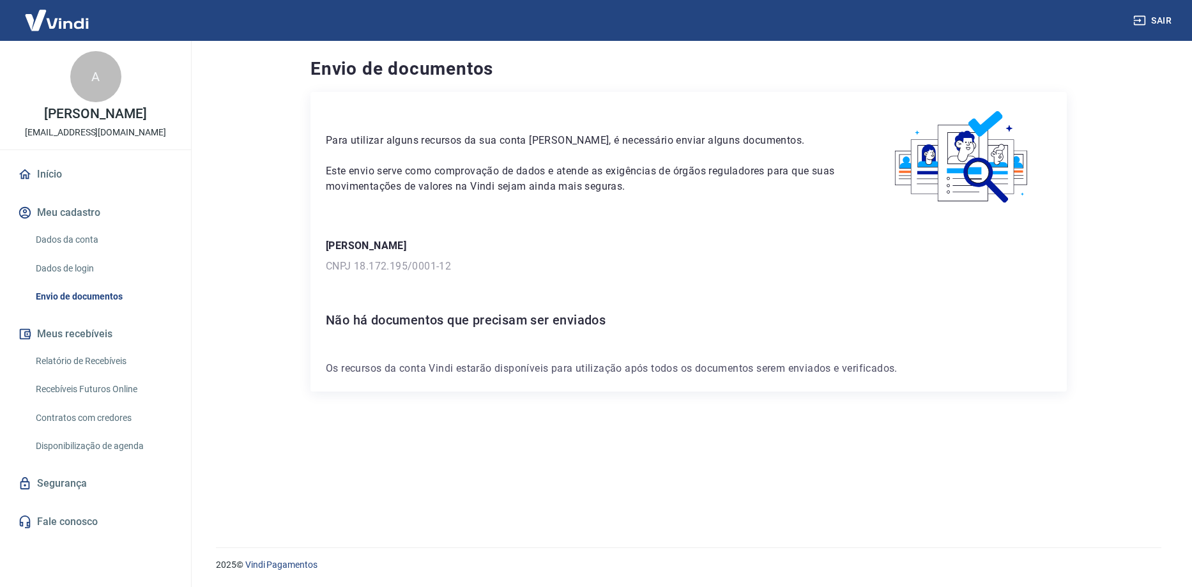
click at [112, 237] on link "Dados da conta" at bounding box center [103, 240] width 145 height 26
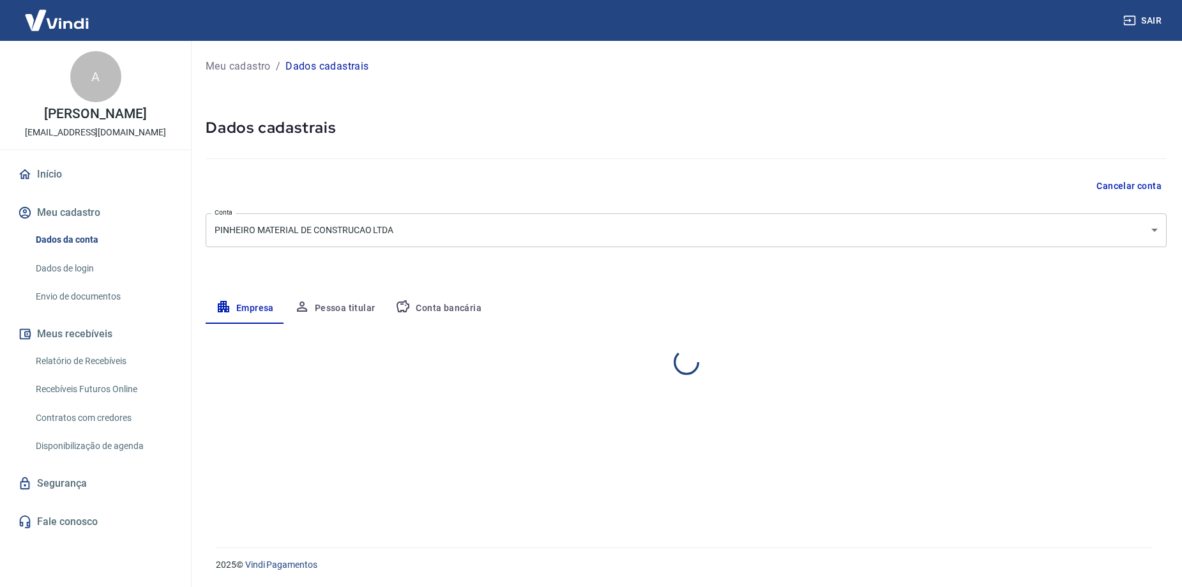
select select "MG"
select select "business"
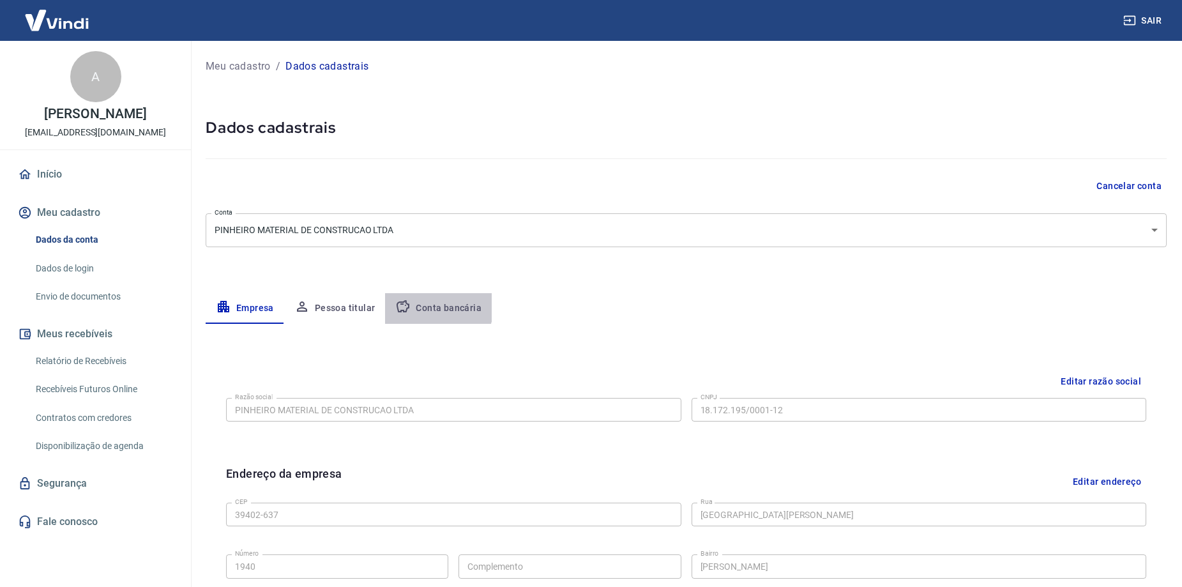
click at [406, 300] on icon "button" at bounding box center [402, 306] width 15 height 15
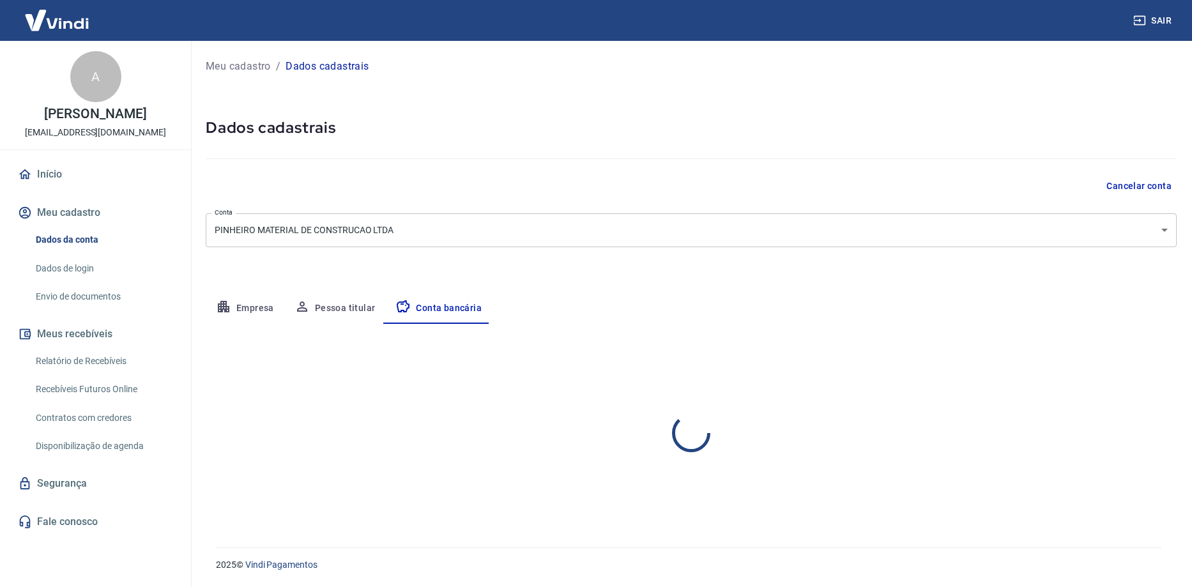
select select "1"
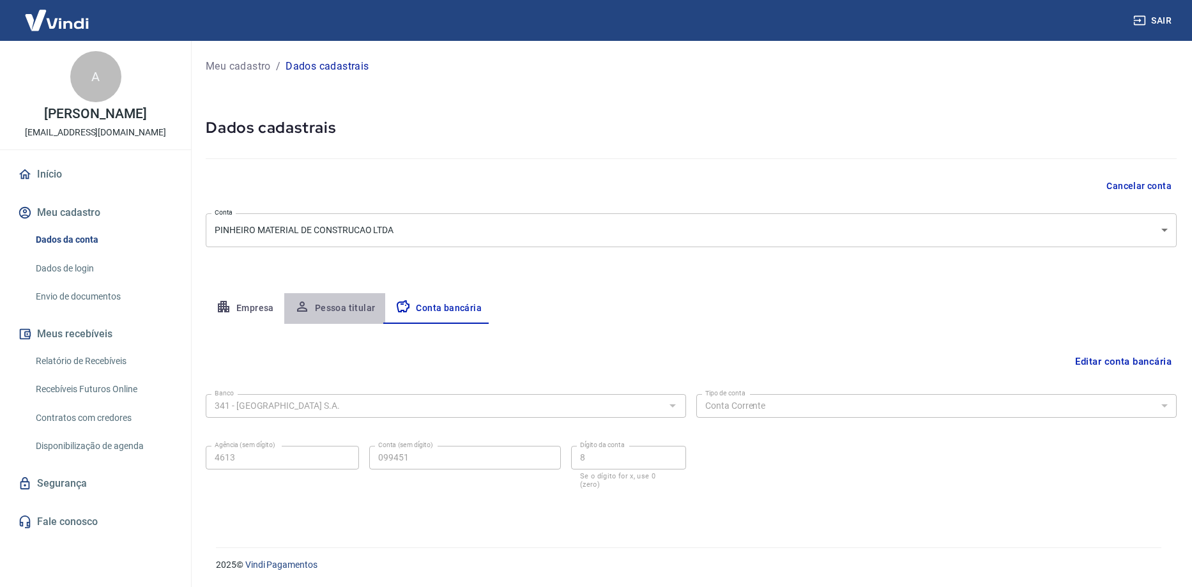
click at [337, 305] on button "Pessoa titular" at bounding box center [335, 308] width 102 height 31
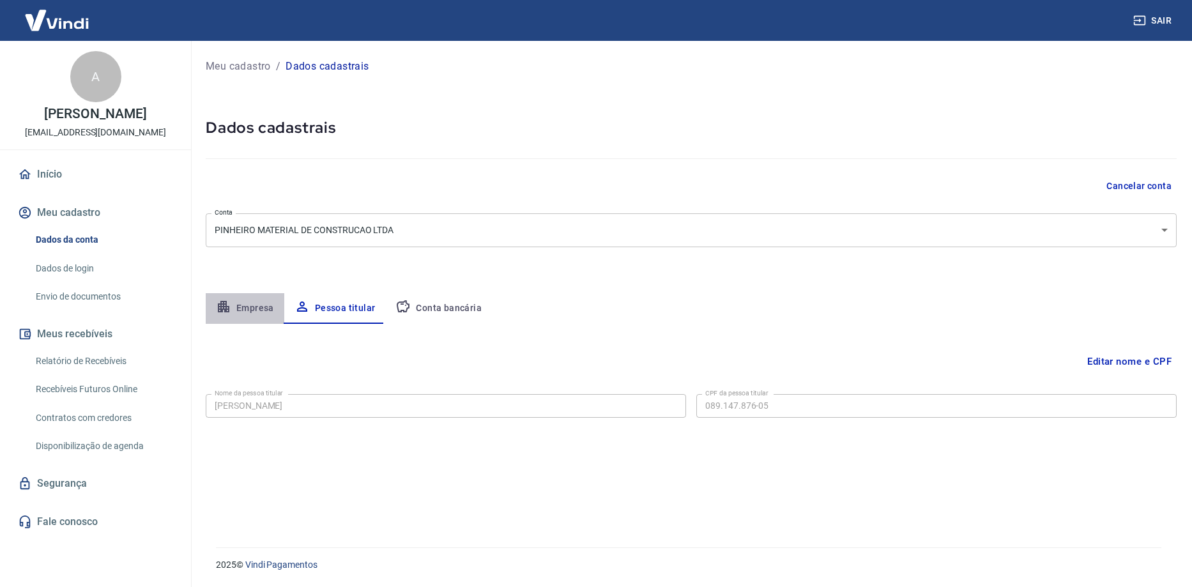
click at [251, 309] on button "Empresa" at bounding box center [245, 308] width 79 height 31
select select "MG"
select select "business"
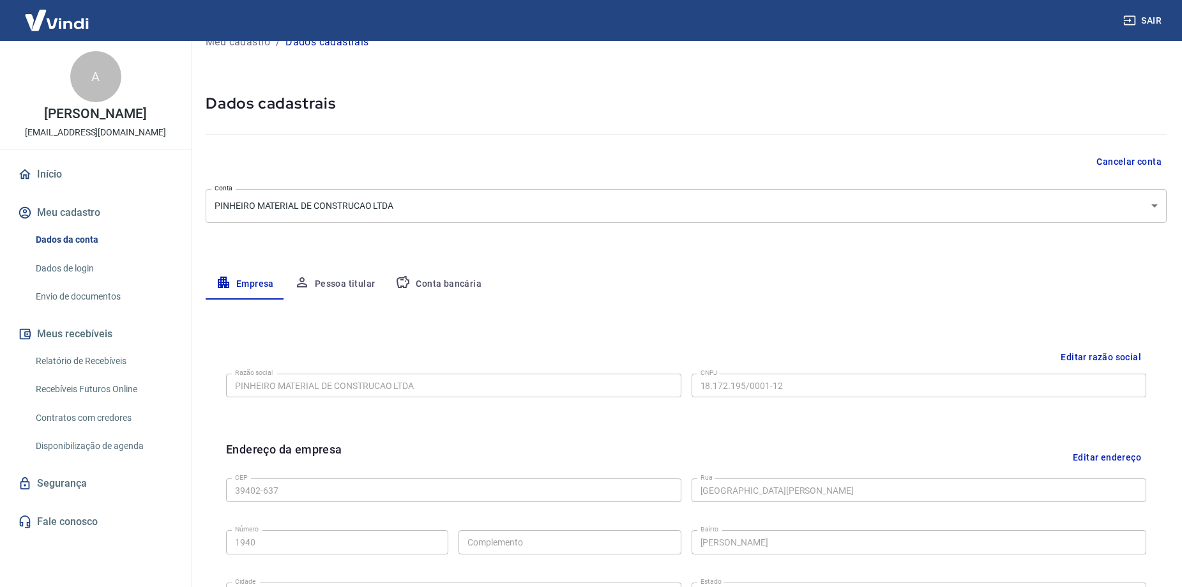
scroll to position [64, 0]
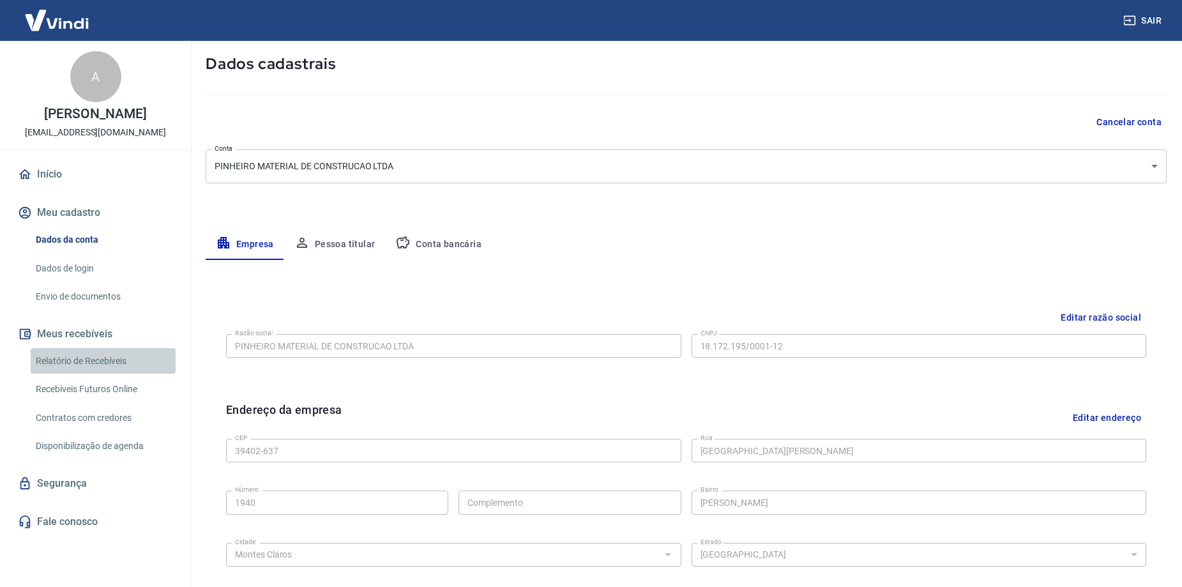
click at [118, 365] on link "Relatório de Recebíveis" at bounding box center [103, 361] width 145 height 26
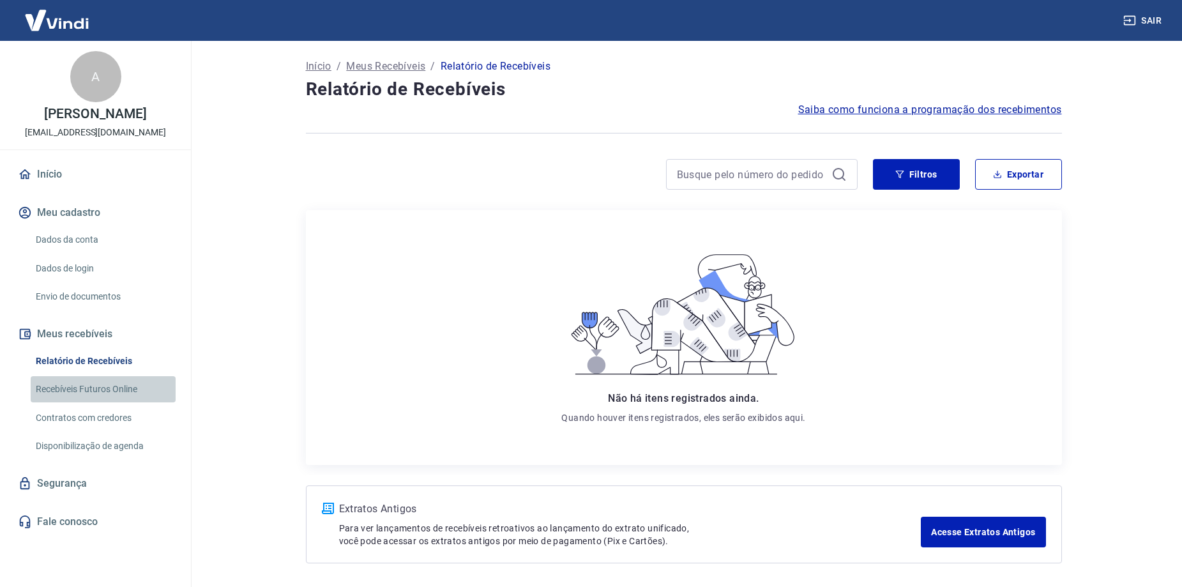
click at [140, 397] on link "Recebíveis Futuros Online" at bounding box center [103, 389] width 145 height 26
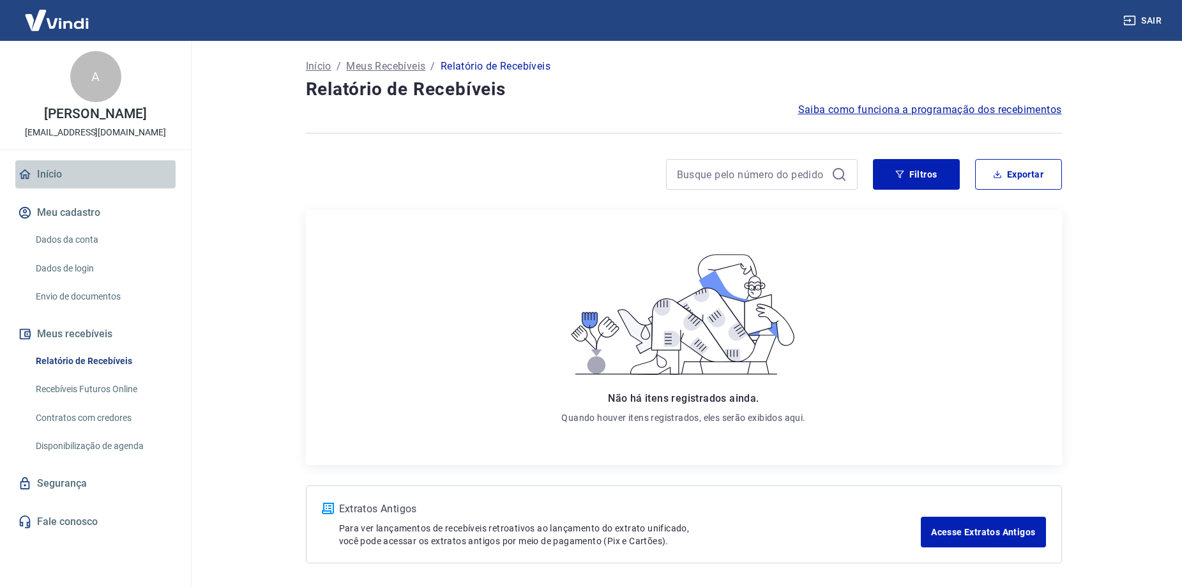
click at [89, 171] on link "Início" at bounding box center [95, 174] width 160 height 28
